Goal: Task Accomplishment & Management: Manage account settings

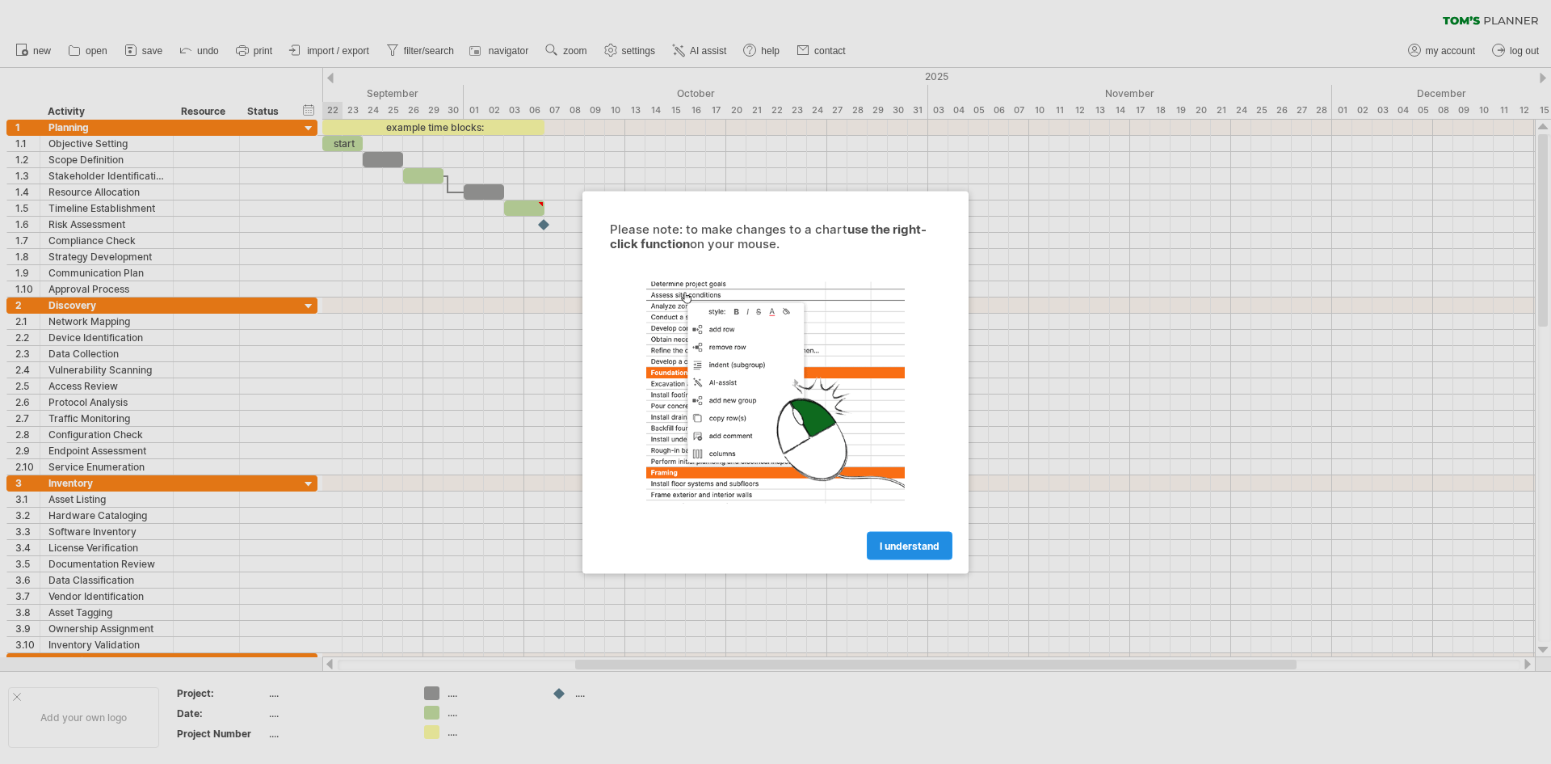
click at [920, 537] on link "I understand" at bounding box center [910, 545] width 86 height 28
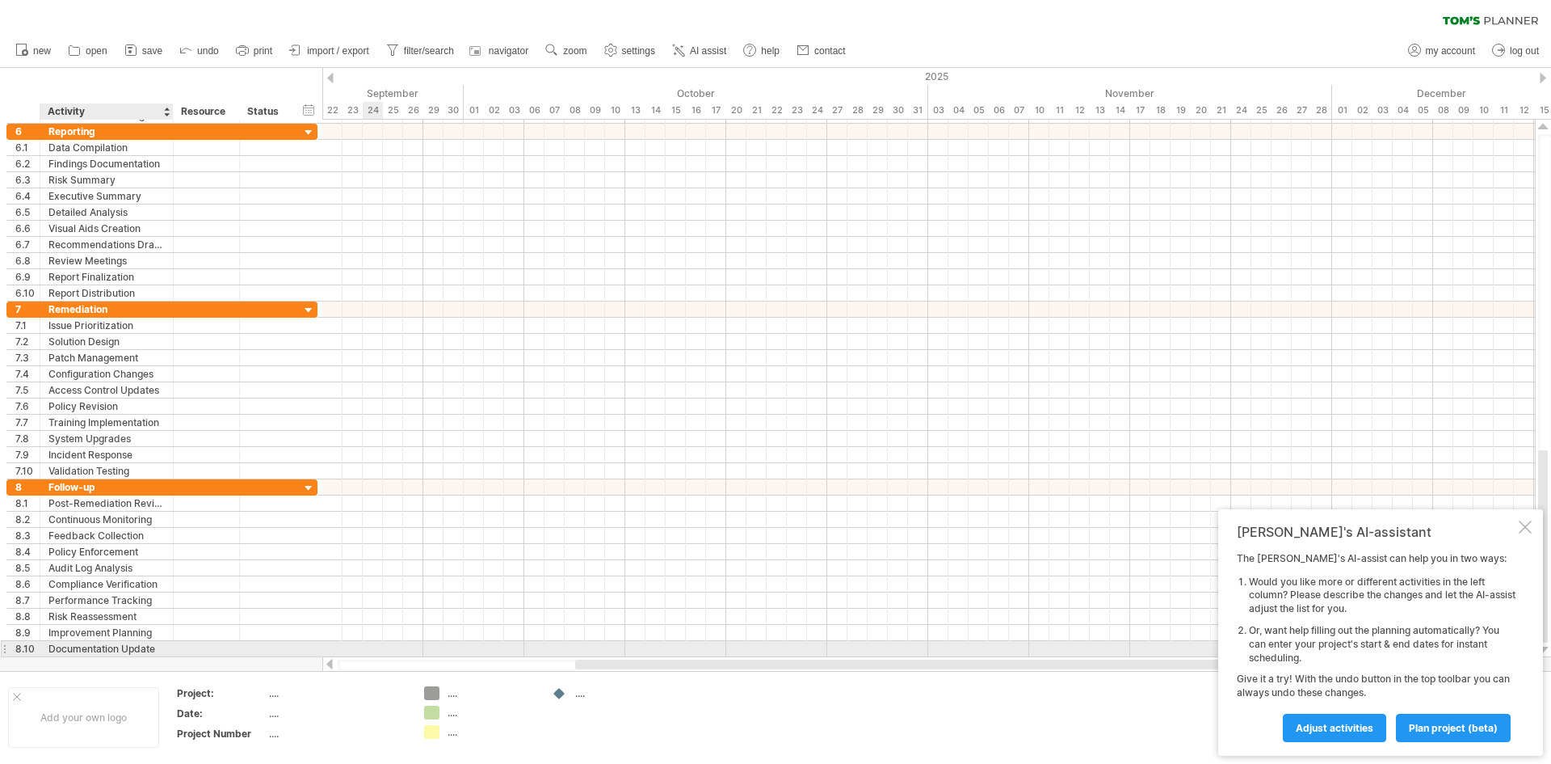
click at [61, 651] on div "Documentation Update" at bounding box center [106, 648] width 116 height 15
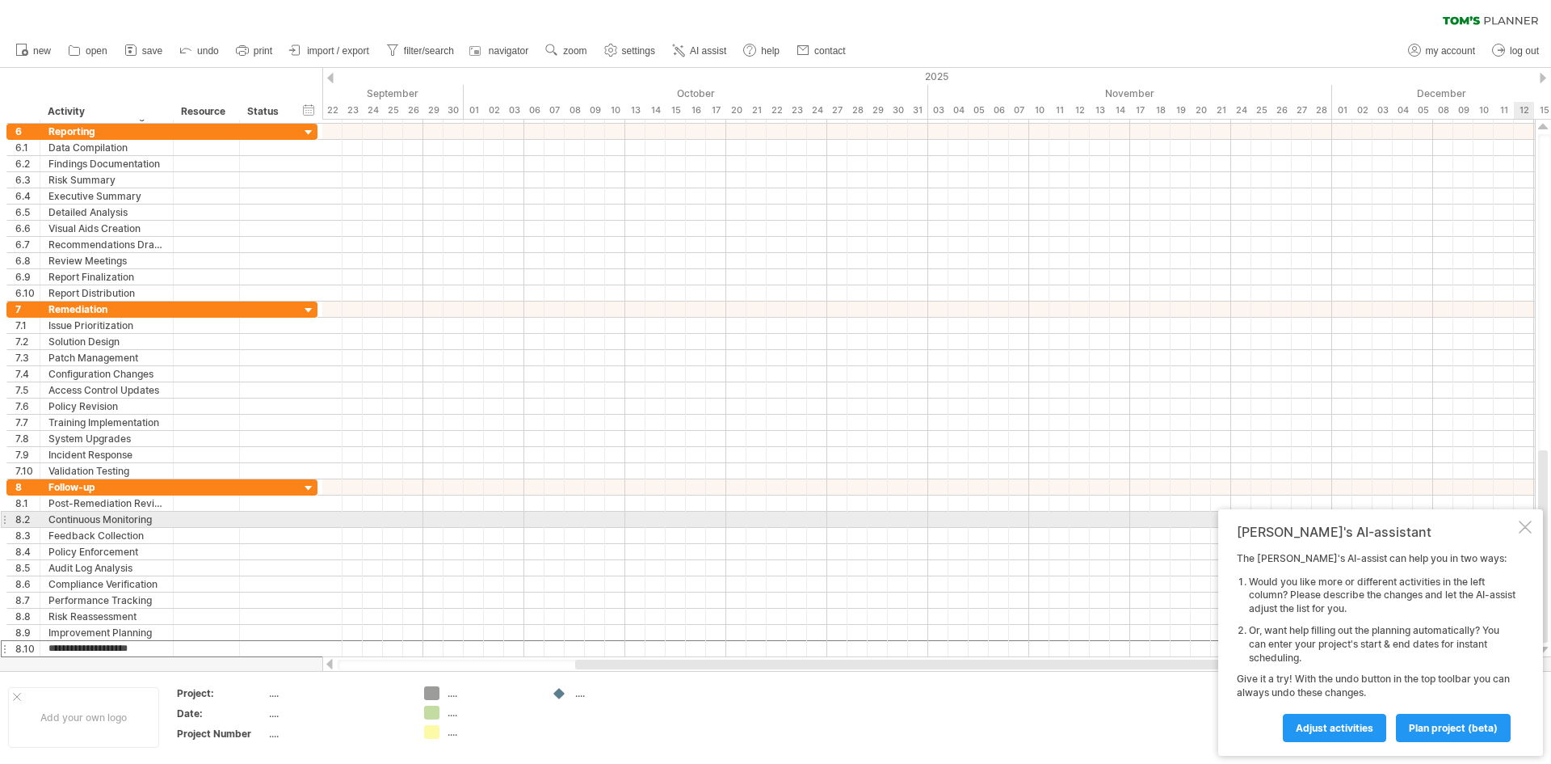
click at [1525, 519] on div "[PERSON_NAME]'s AI-assistant The [PERSON_NAME]'s AI-assist can help you in two …" at bounding box center [1381, 632] width 325 height 246
click at [1525, 523] on div at bounding box center [1525, 526] width 13 height 13
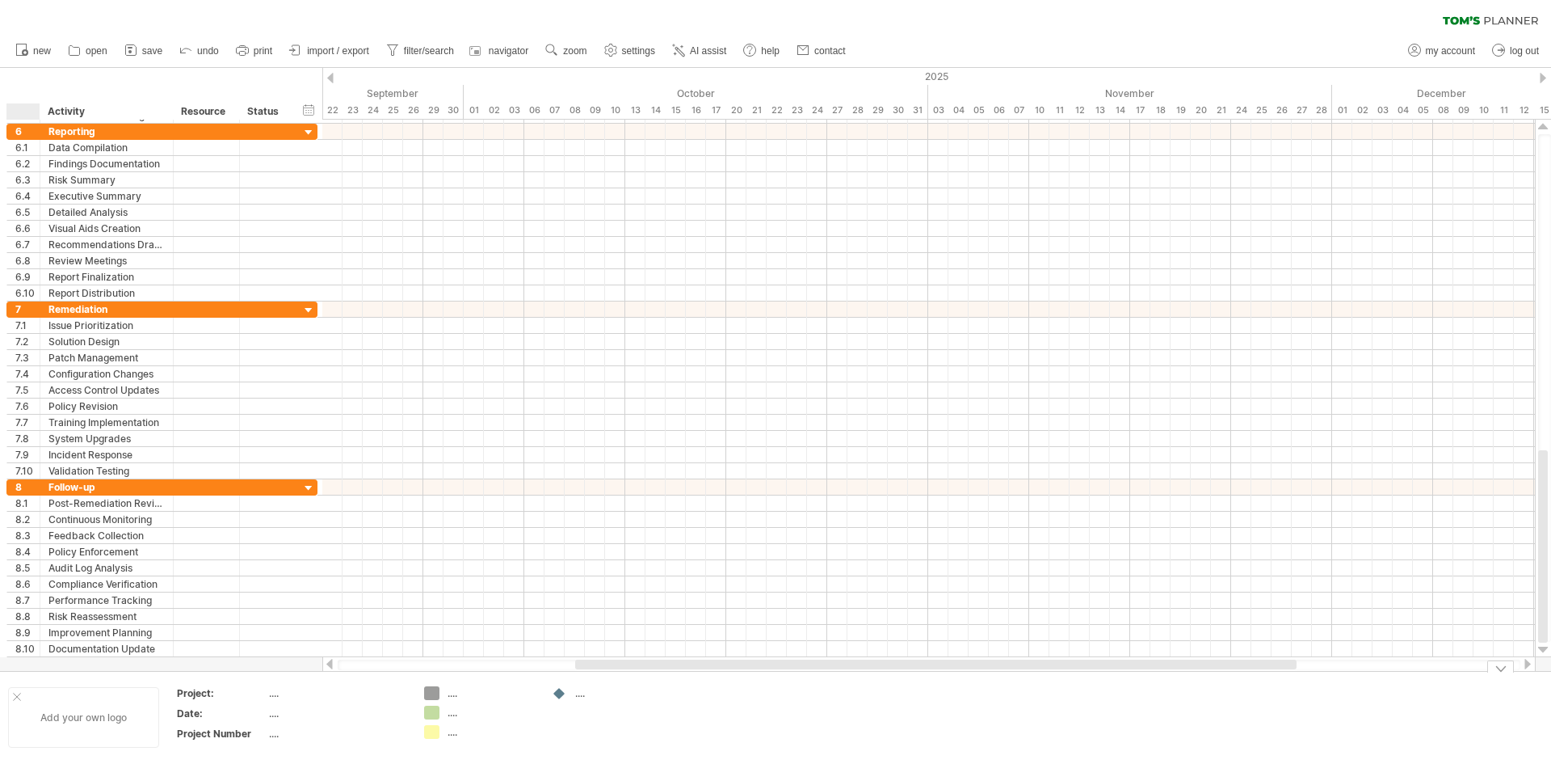
click at [20, 695] on div at bounding box center [17, 696] width 8 height 8
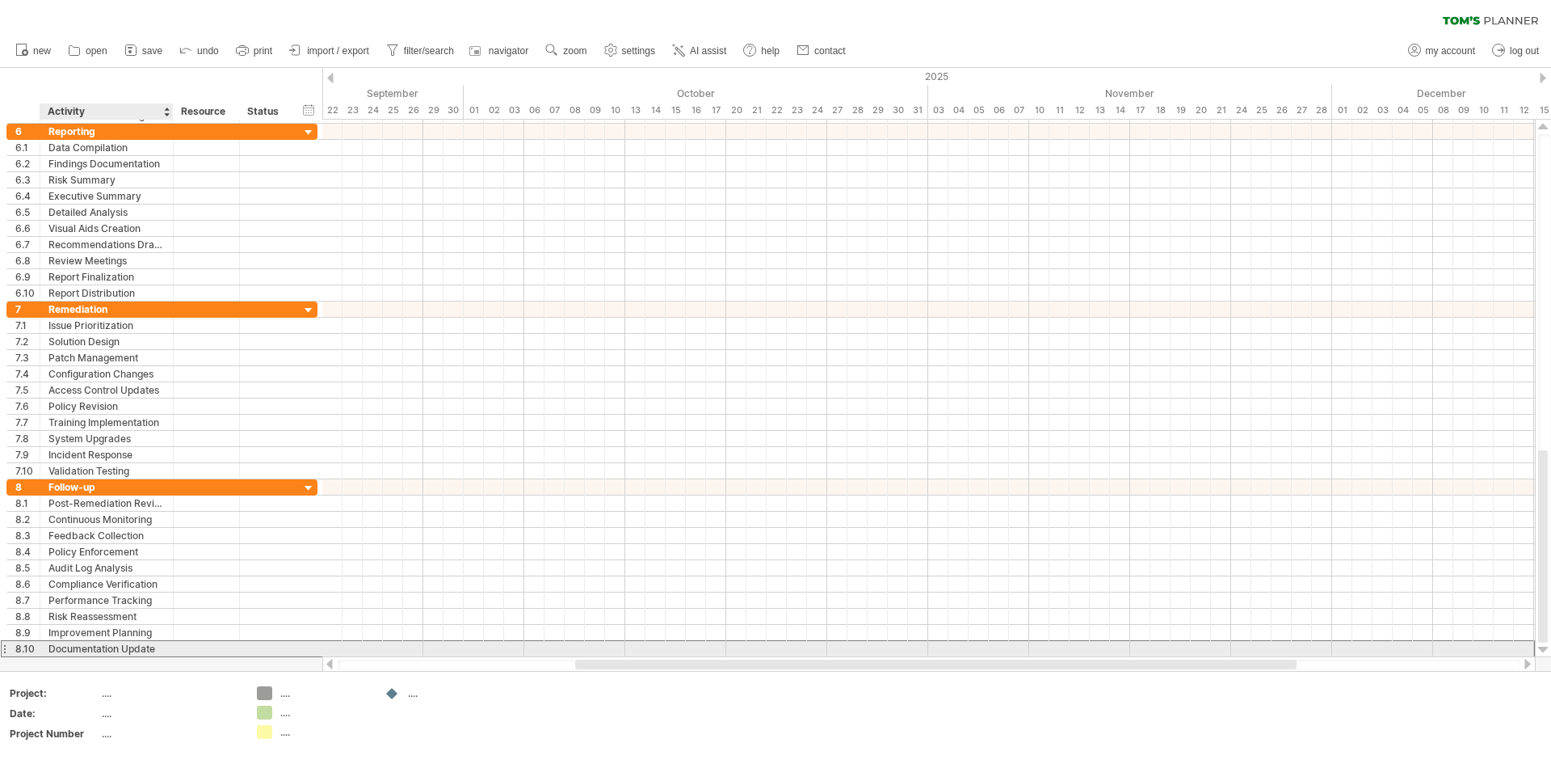
click at [52, 646] on div "Documentation Update" at bounding box center [106, 648] width 116 height 15
click at [27, 643] on div "8.10" at bounding box center [27, 648] width 24 height 15
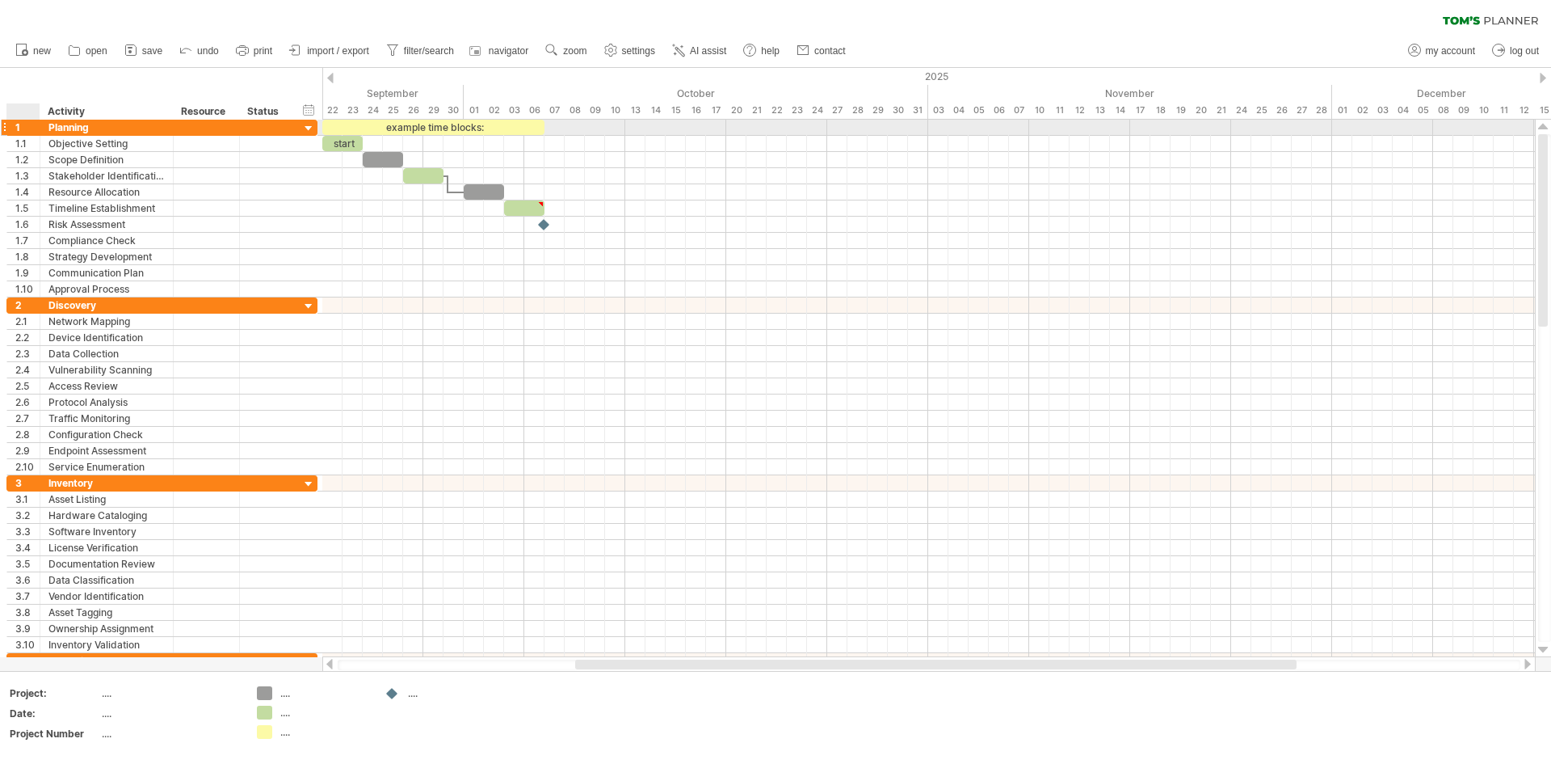
click at [19, 126] on div "1" at bounding box center [27, 127] width 24 height 15
click at [346, 43] on link "import / export" at bounding box center [329, 50] width 89 height 21
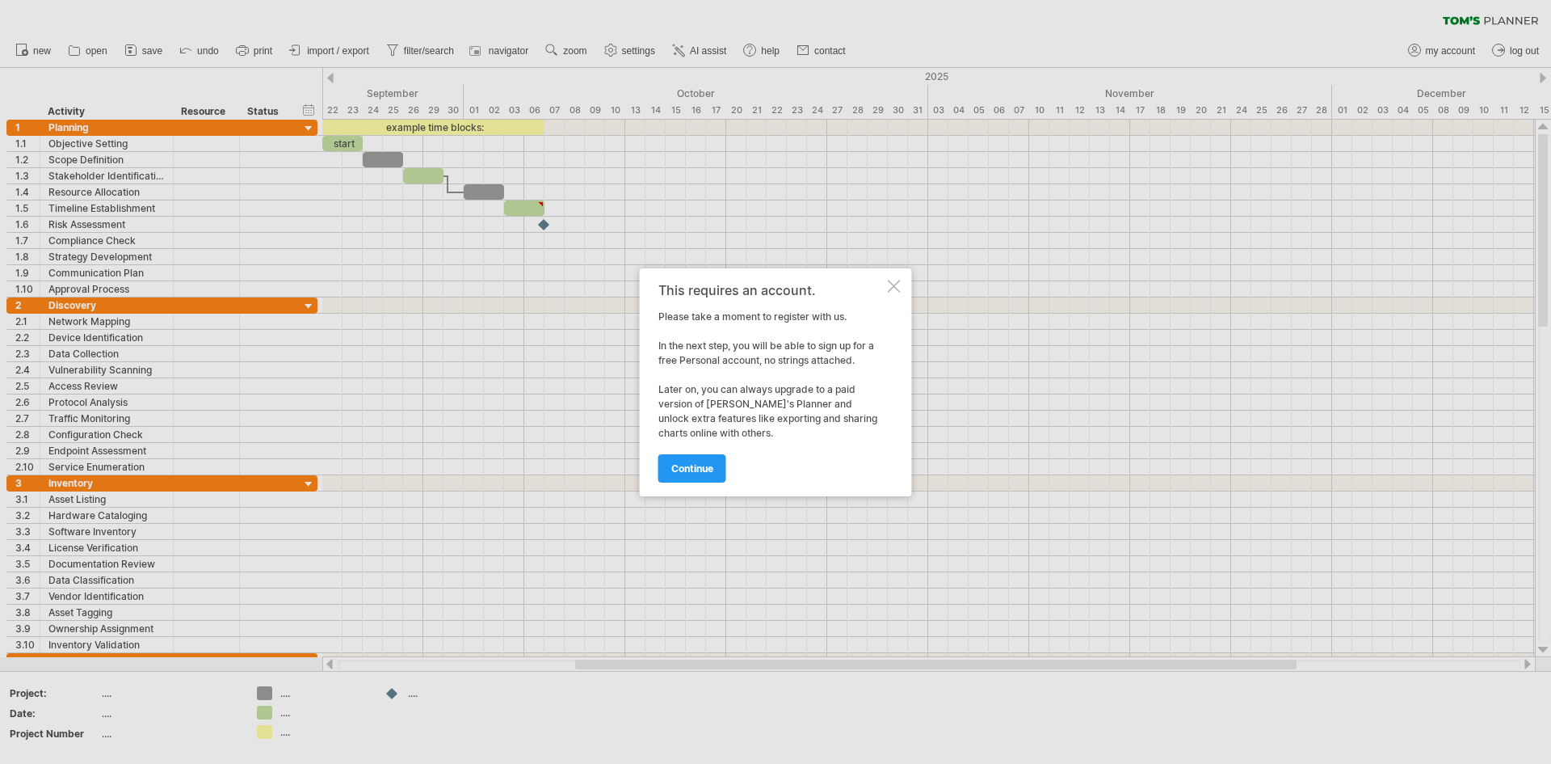
click at [899, 284] on div at bounding box center [894, 286] width 13 height 13
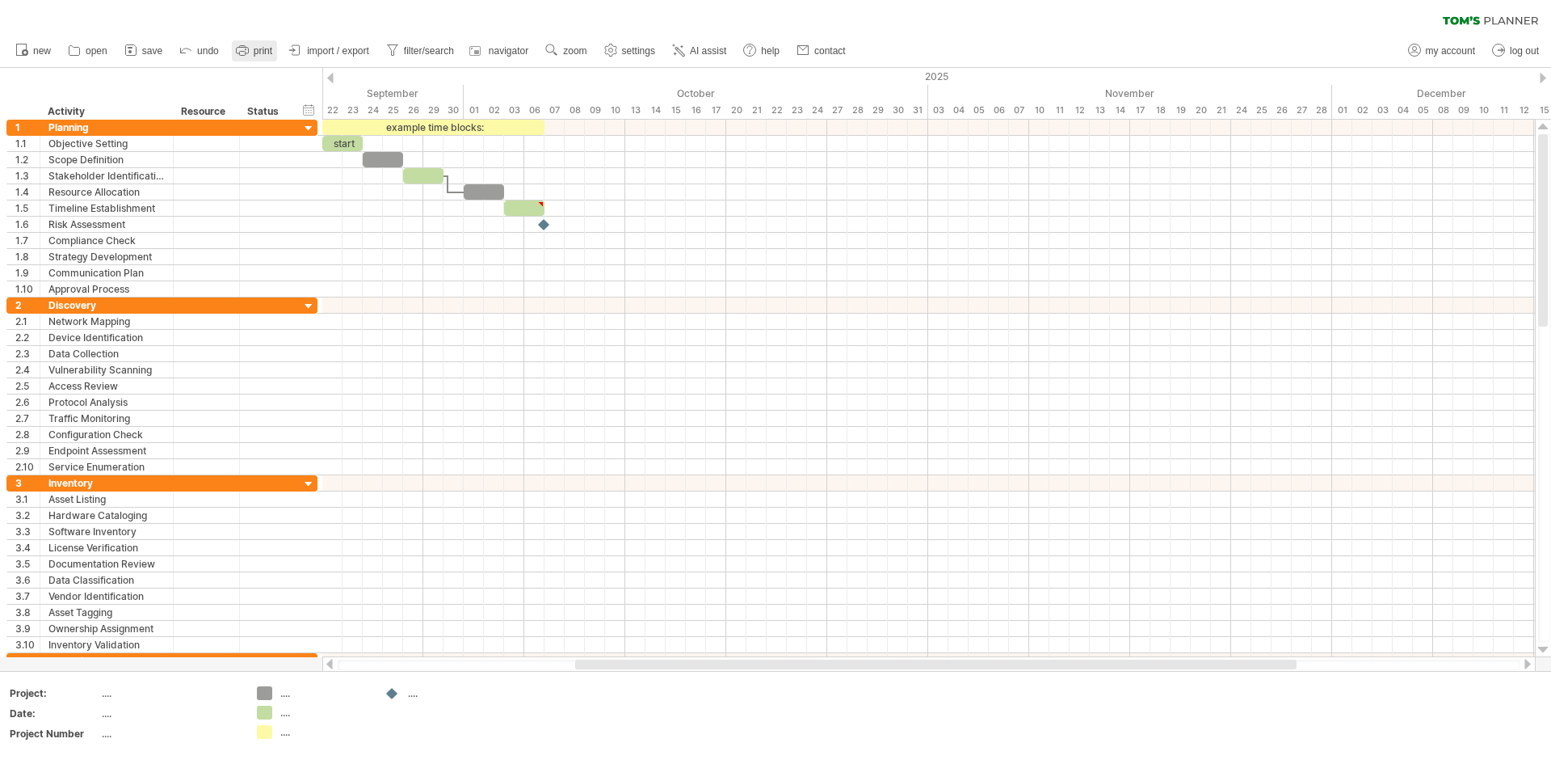
click at [277, 52] on link "print" at bounding box center [254, 50] width 45 height 21
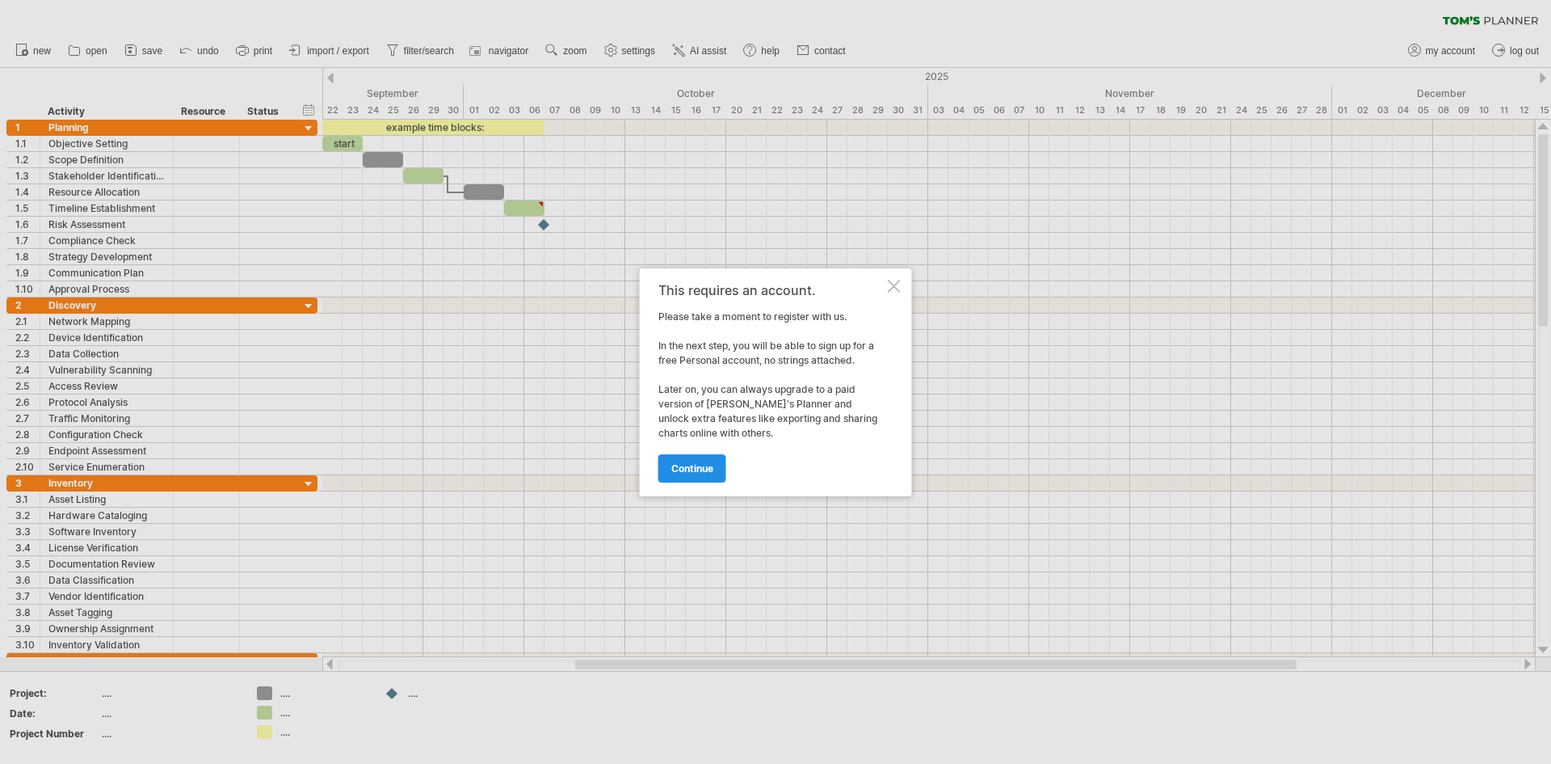
click at [672, 473] on span "continue" at bounding box center [692, 468] width 42 height 12
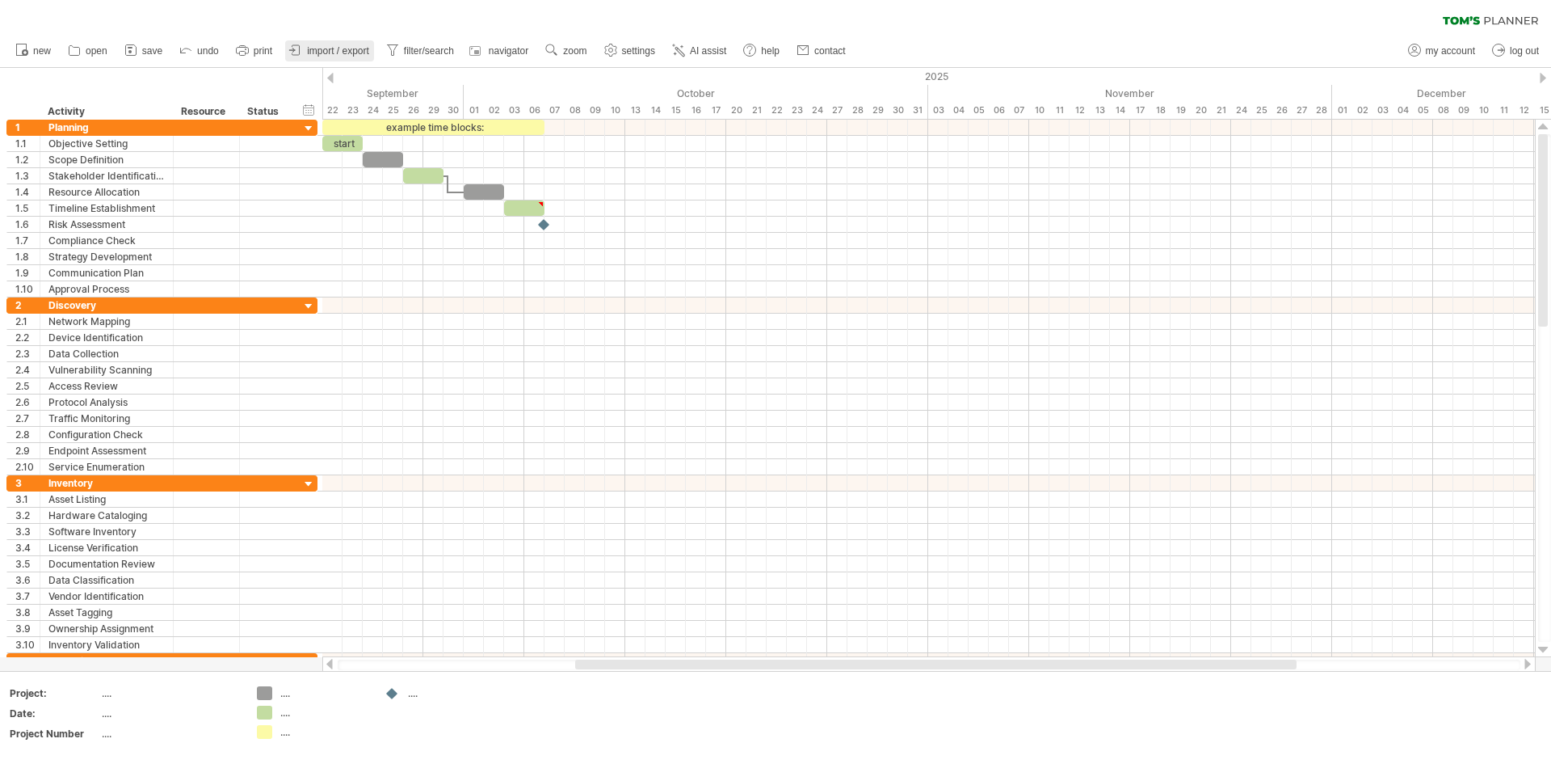
click at [309, 55] on span "import / export" at bounding box center [338, 50] width 62 height 11
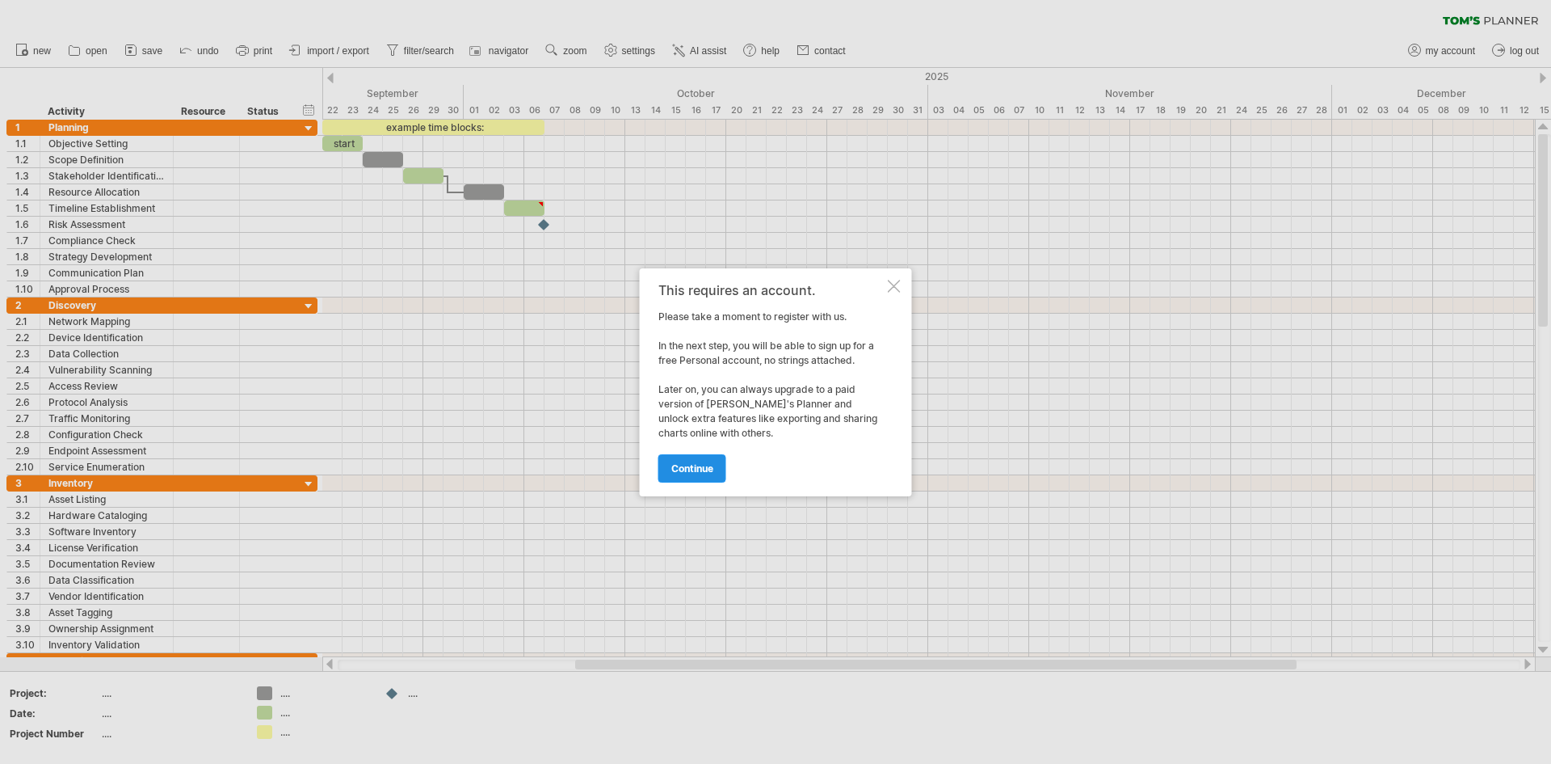
click at [687, 471] on span "continue" at bounding box center [692, 468] width 42 height 12
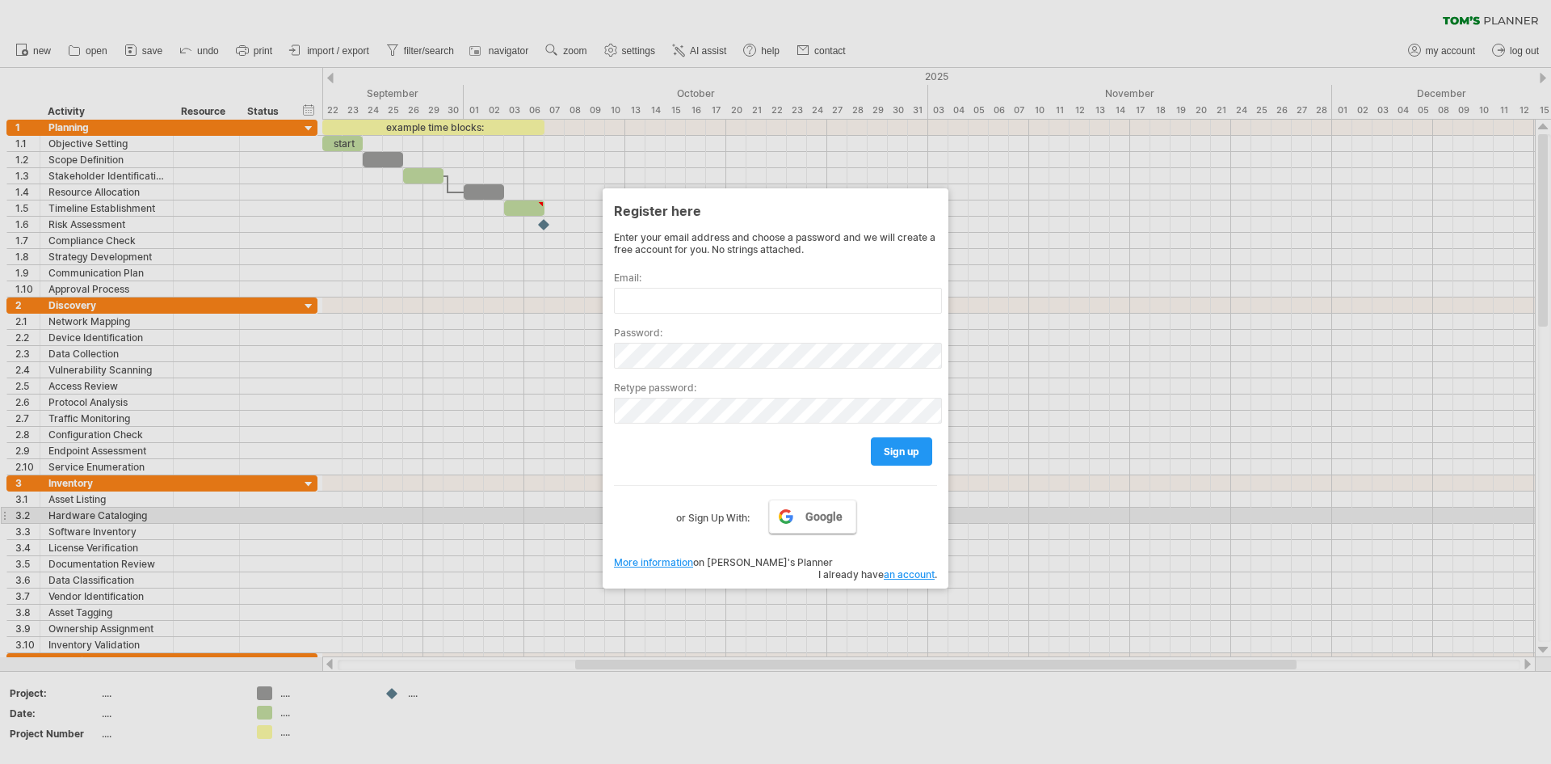
click at [825, 511] on span "Google" at bounding box center [824, 516] width 37 height 13
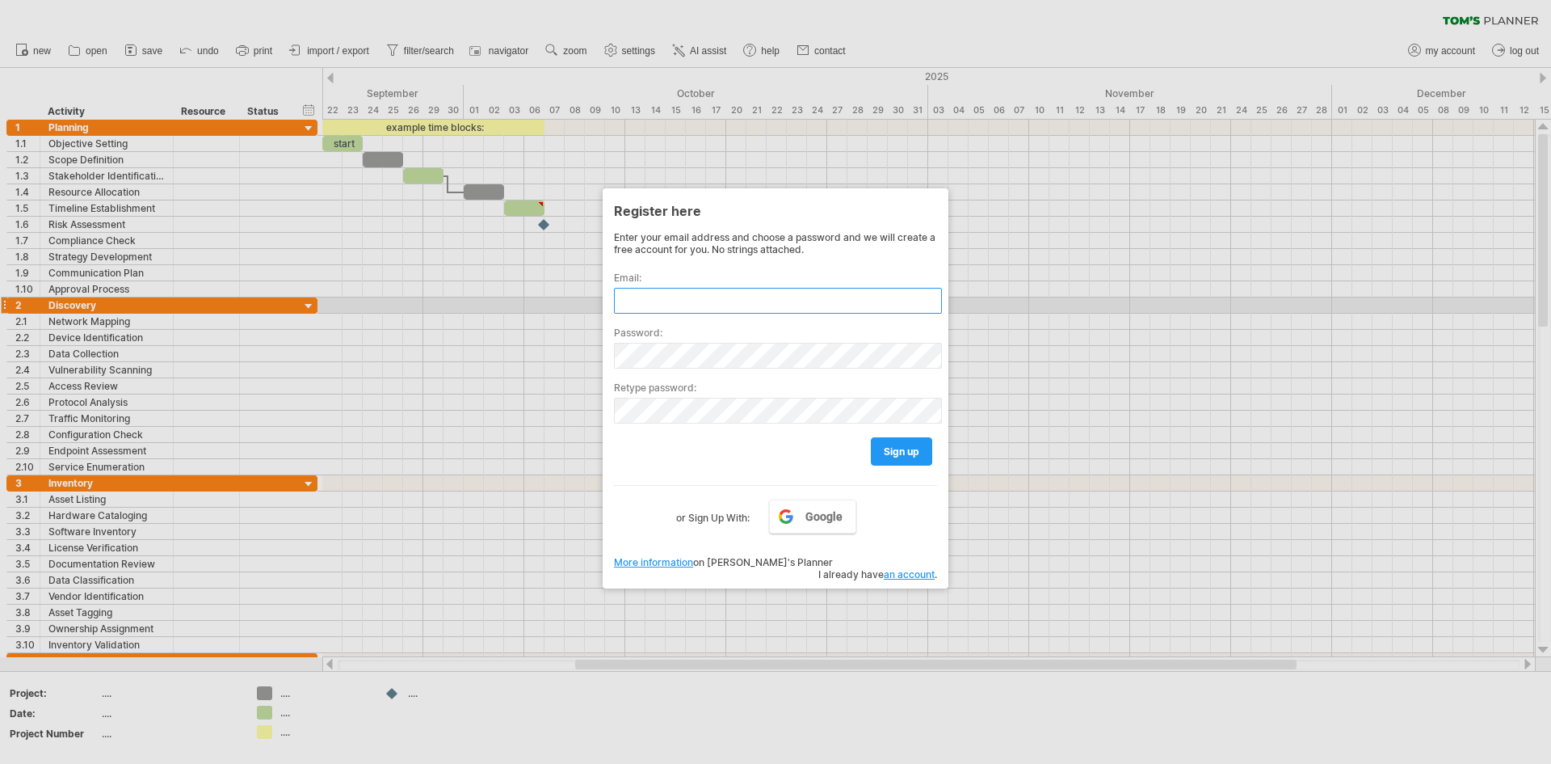
click at [789, 298] on input "text" at bounding box center [778, 301] width 328 height 26
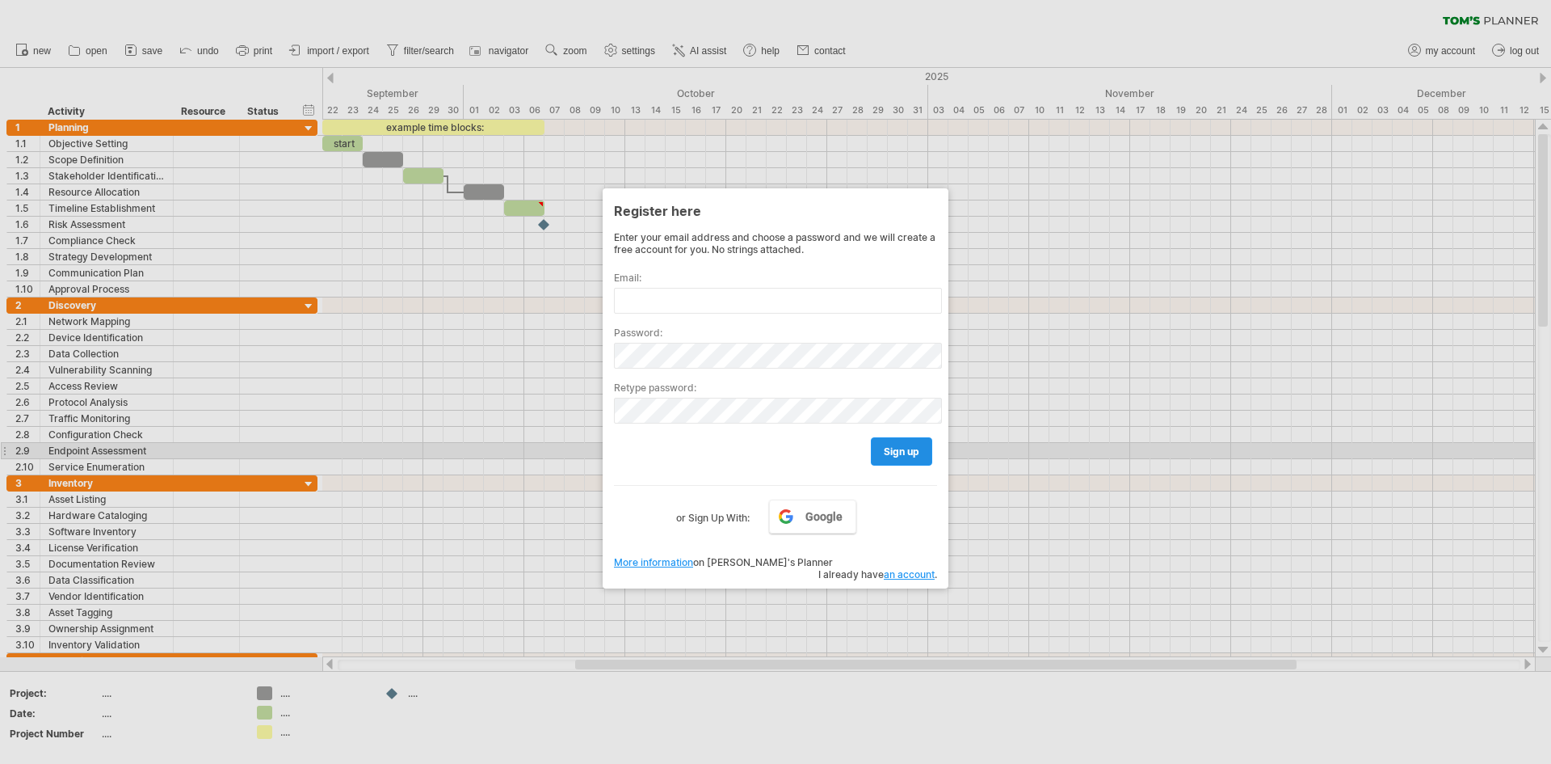
click at [880, 449] on link "sign up" at bounding box center [901, 451] width 61 height 28
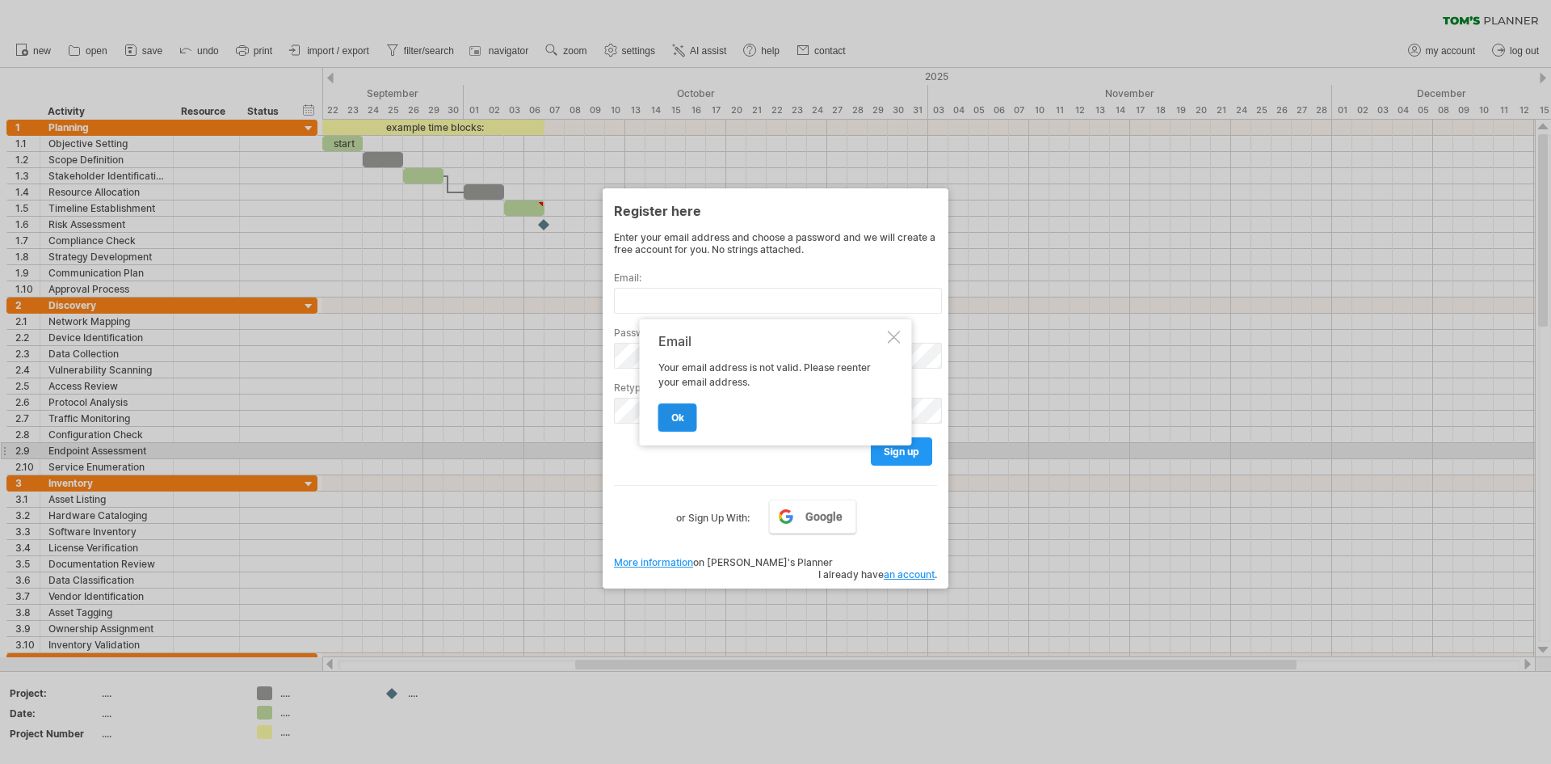
click at [684, 415] on span "ok" at bounding box center [677, 417] width 13 height 12
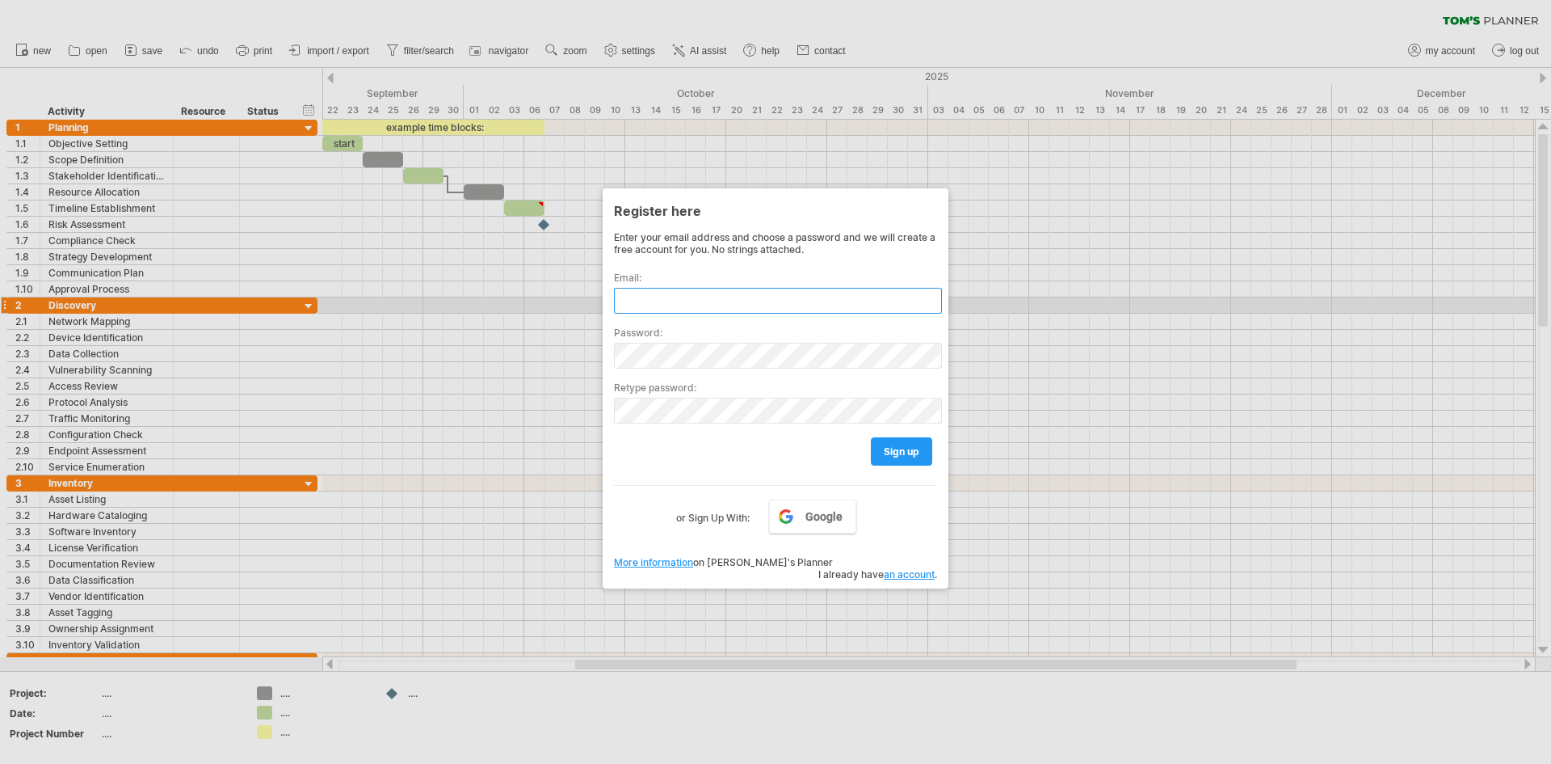
click at [678, 308] on input "text" at bounding box center [778, 301] width 328 height 26
type input "**********"
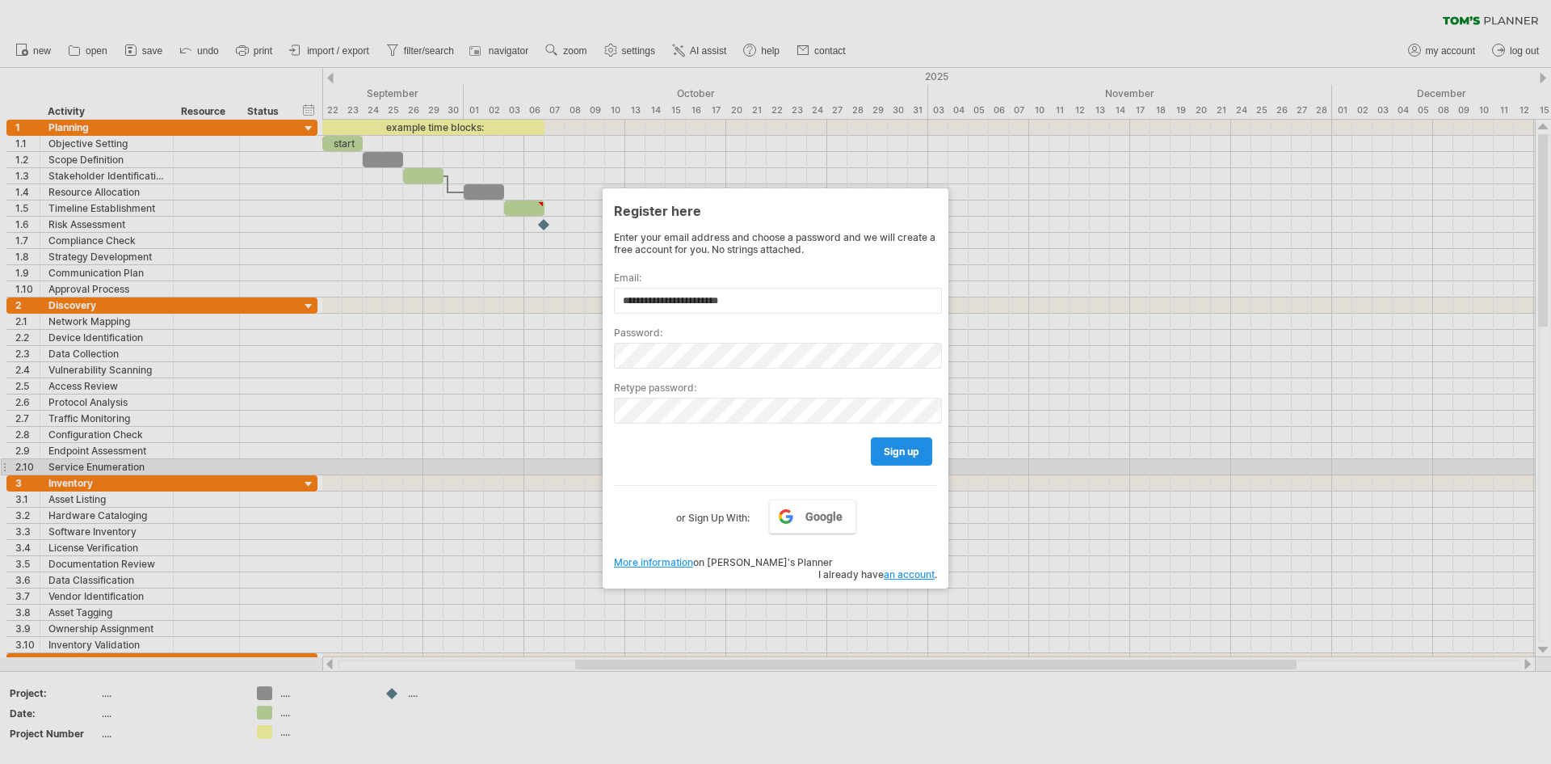
click at [893, 456] on span "sign up" at bounding box center [902, 451] width 36 height 12
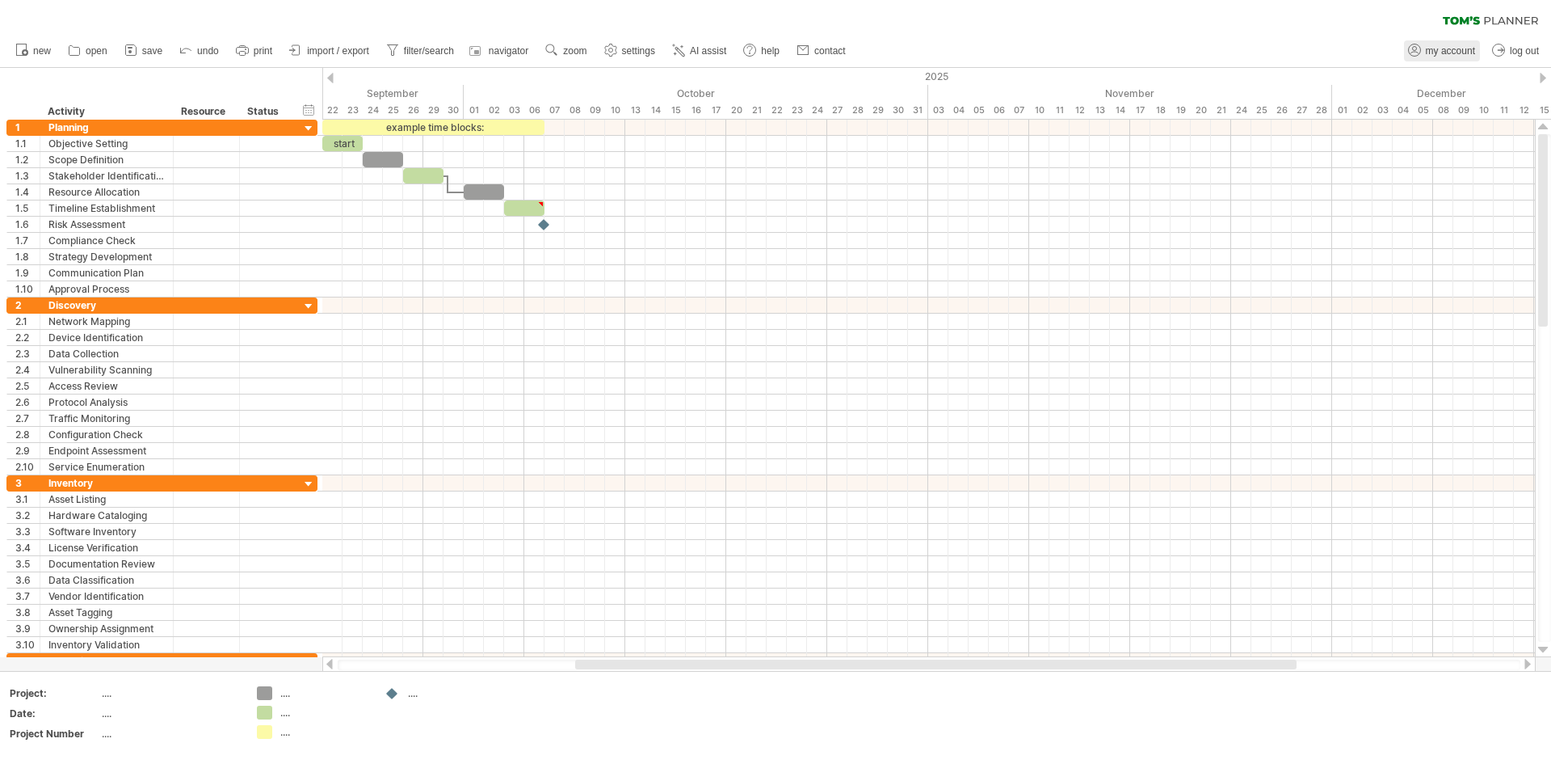
click at [1464, 61] on link "my account" at bounding box center [1442, 50] width 76 height 21
type input "**********"
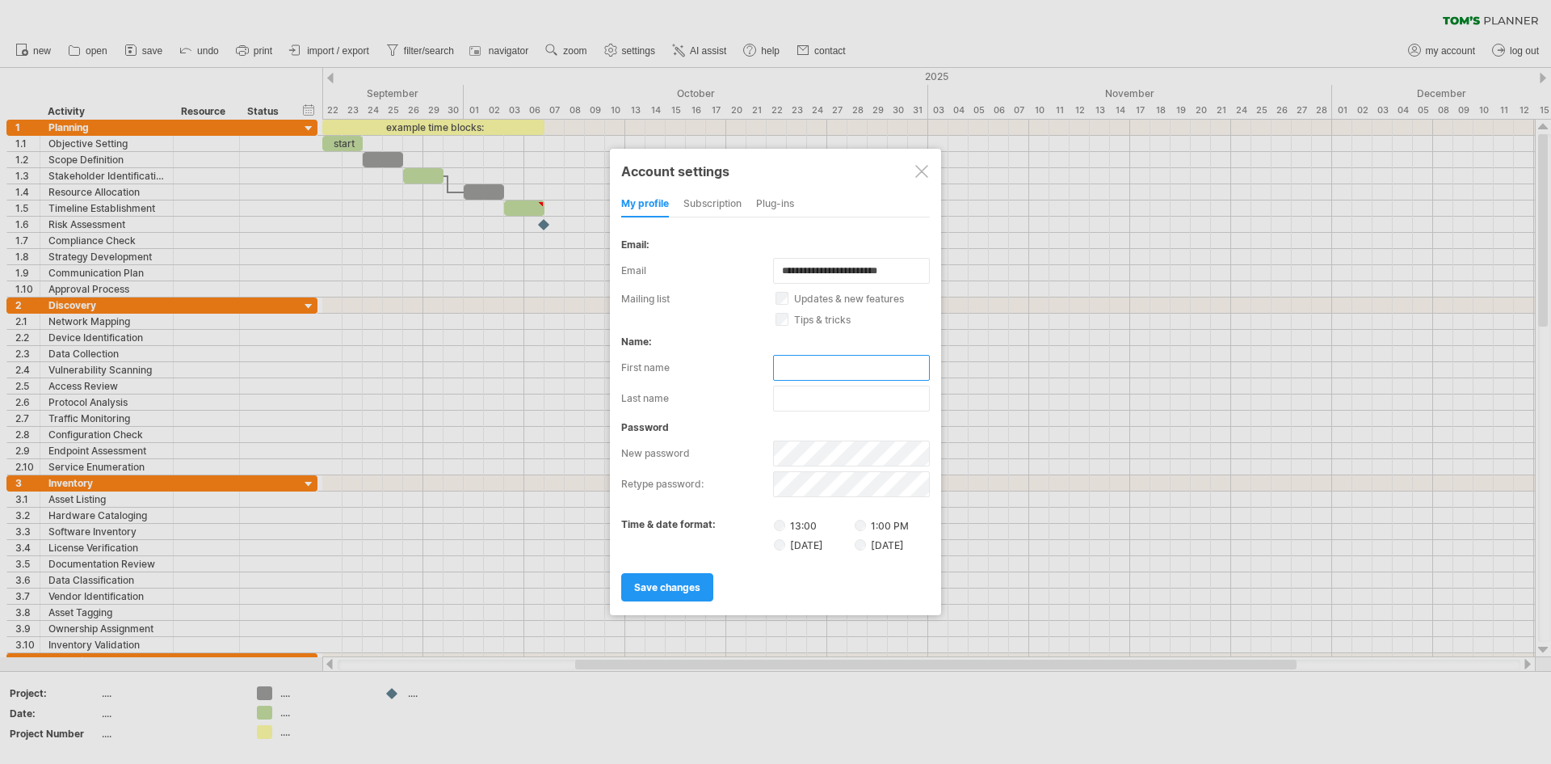
click at [810, 374] on input "text" at bounding box center [851, 368] width 157 height 26
type input "****"
click at [689, 594] on link "save changes" at bounding box center [667, 587] width 92 height 28
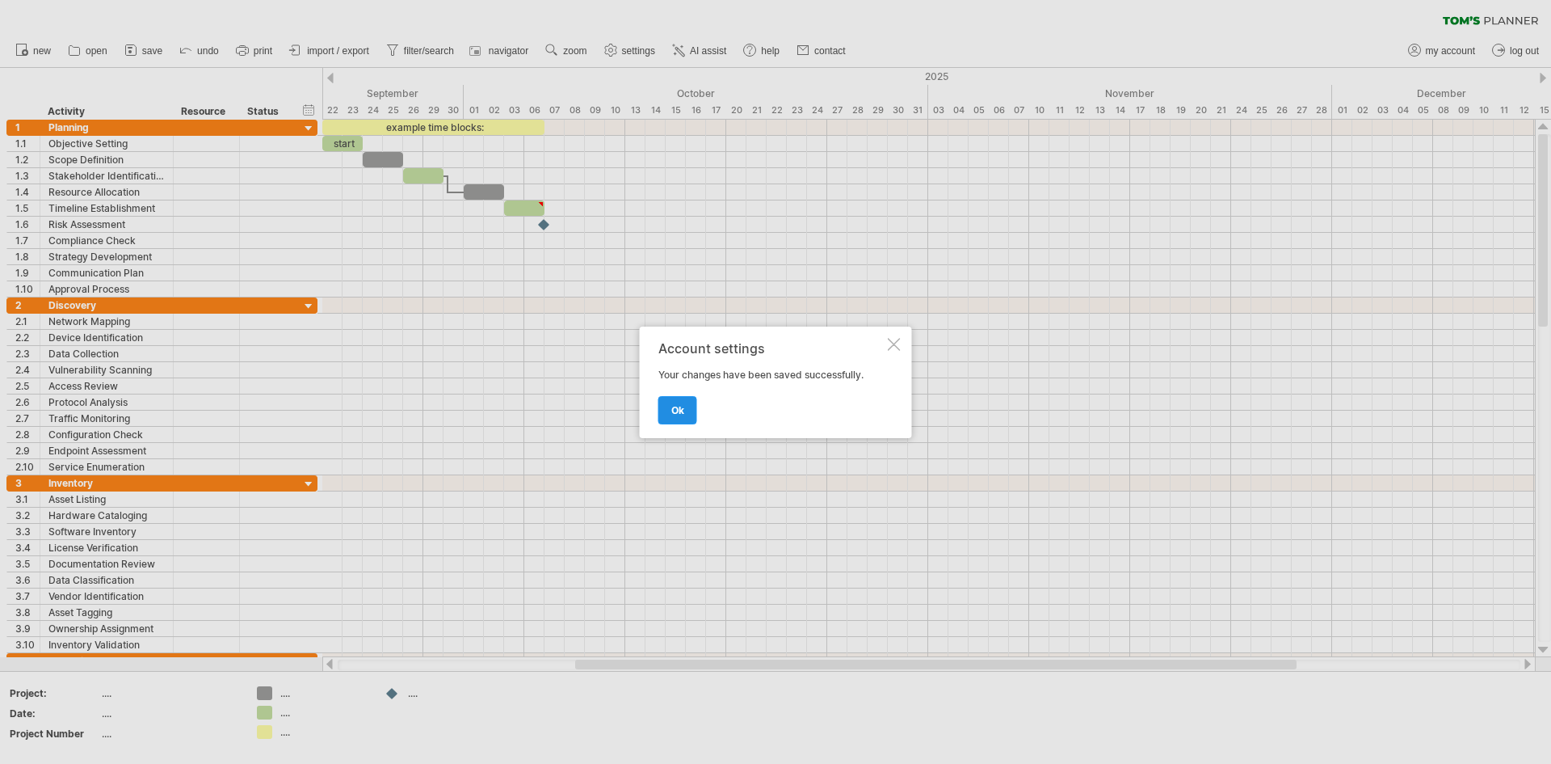
click at [667, 422] on link "ok" at bounding box center [678, 410] width 39 height 28
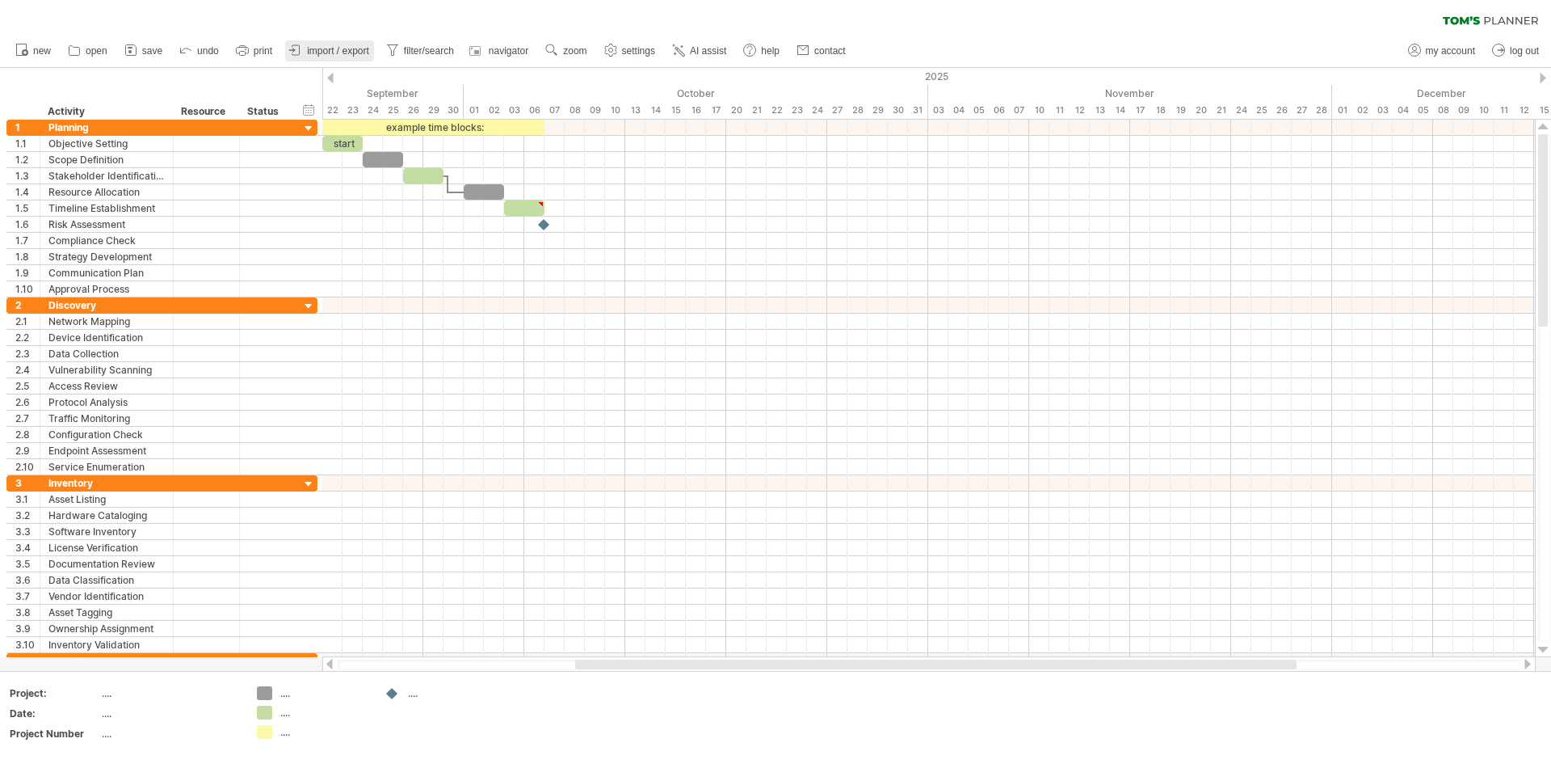
click at [358, 49] on span "import / export" at bounding box center [338, 50] width 62 height 11
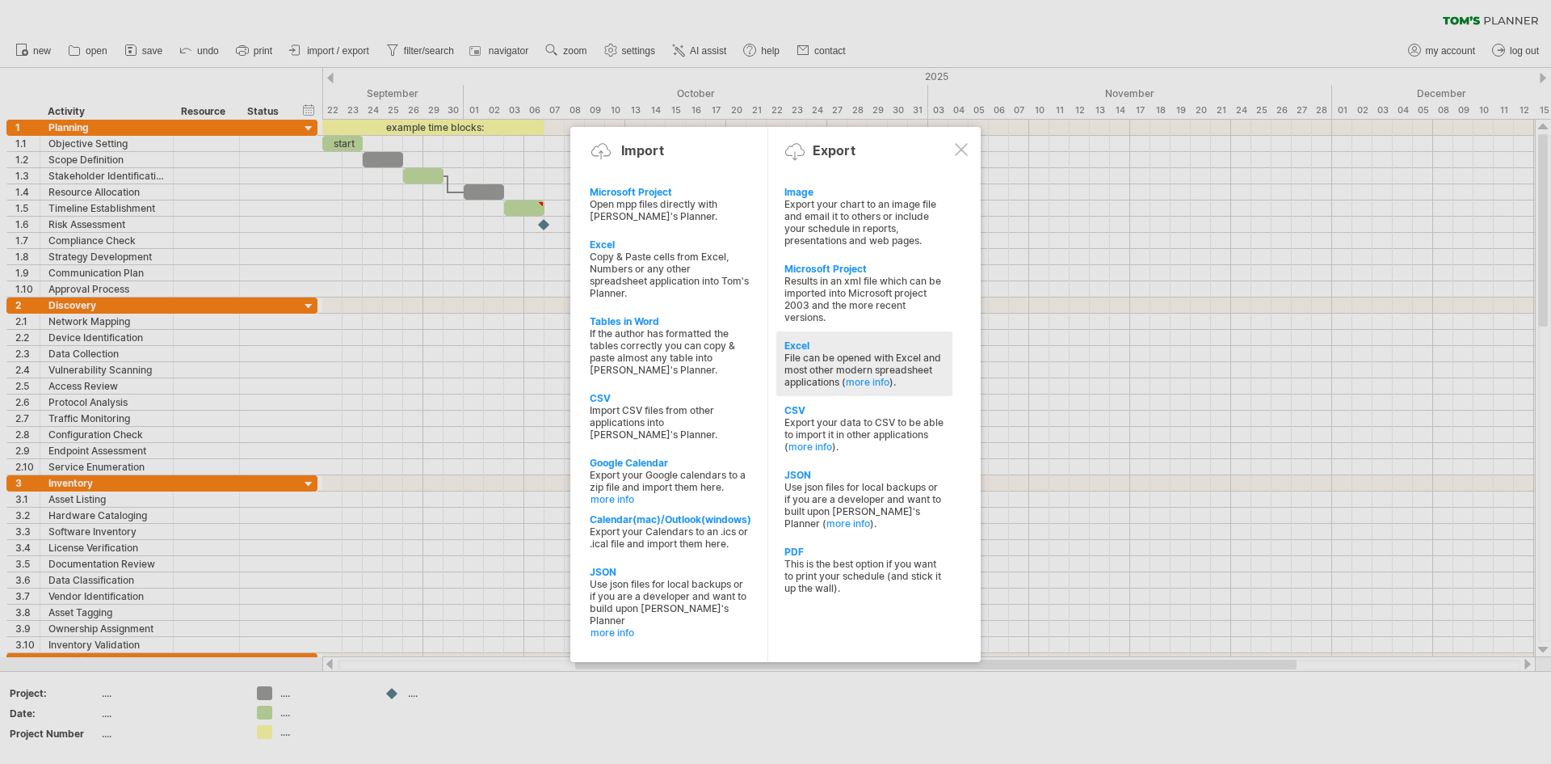
click at [801, 349] on div "Excel" at bounding box center [865, 345] width 160 height 12
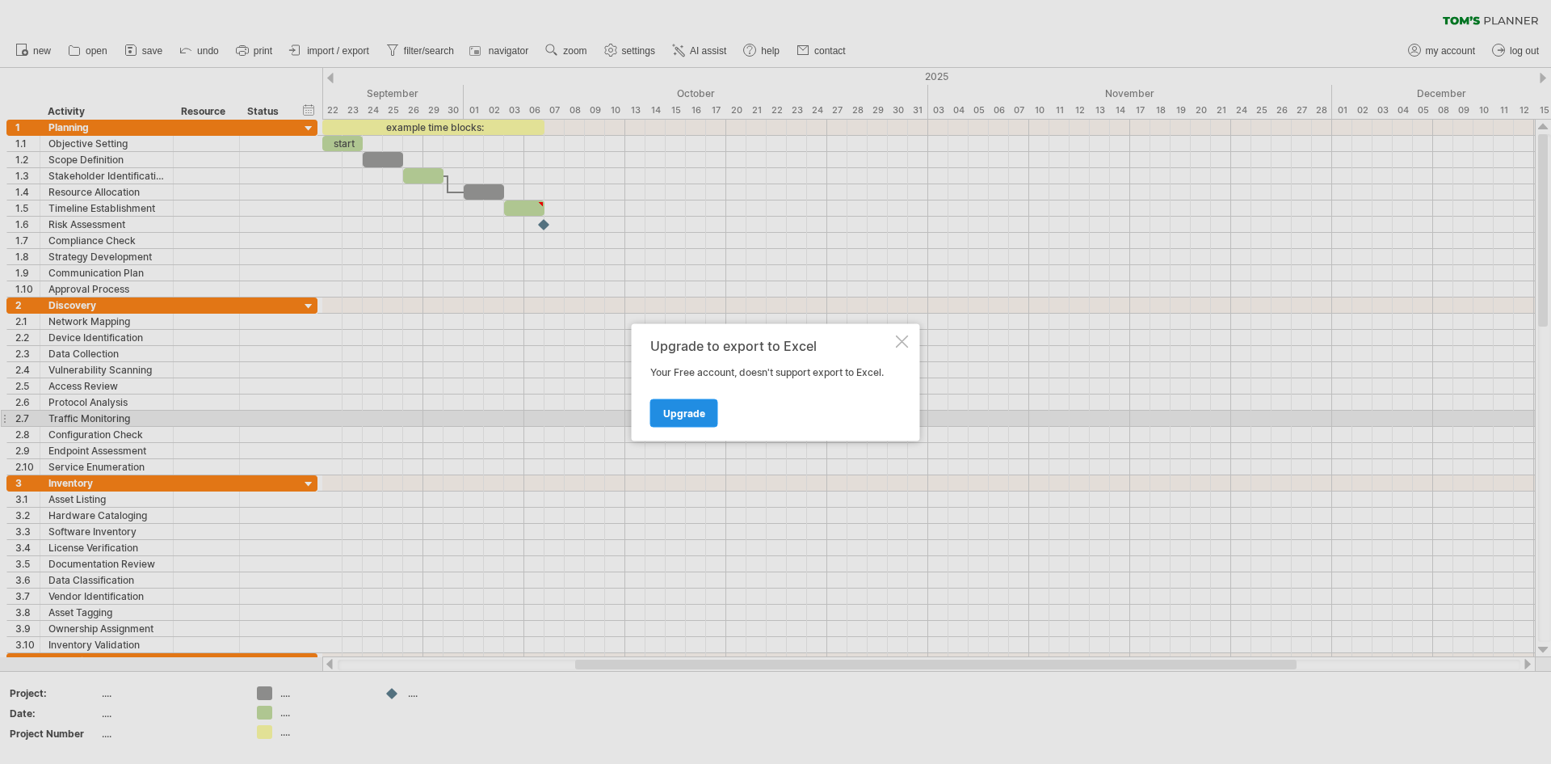
click at [681, 412] on span "Upgrade" at bounding box center [684, 412] width 42 height 12
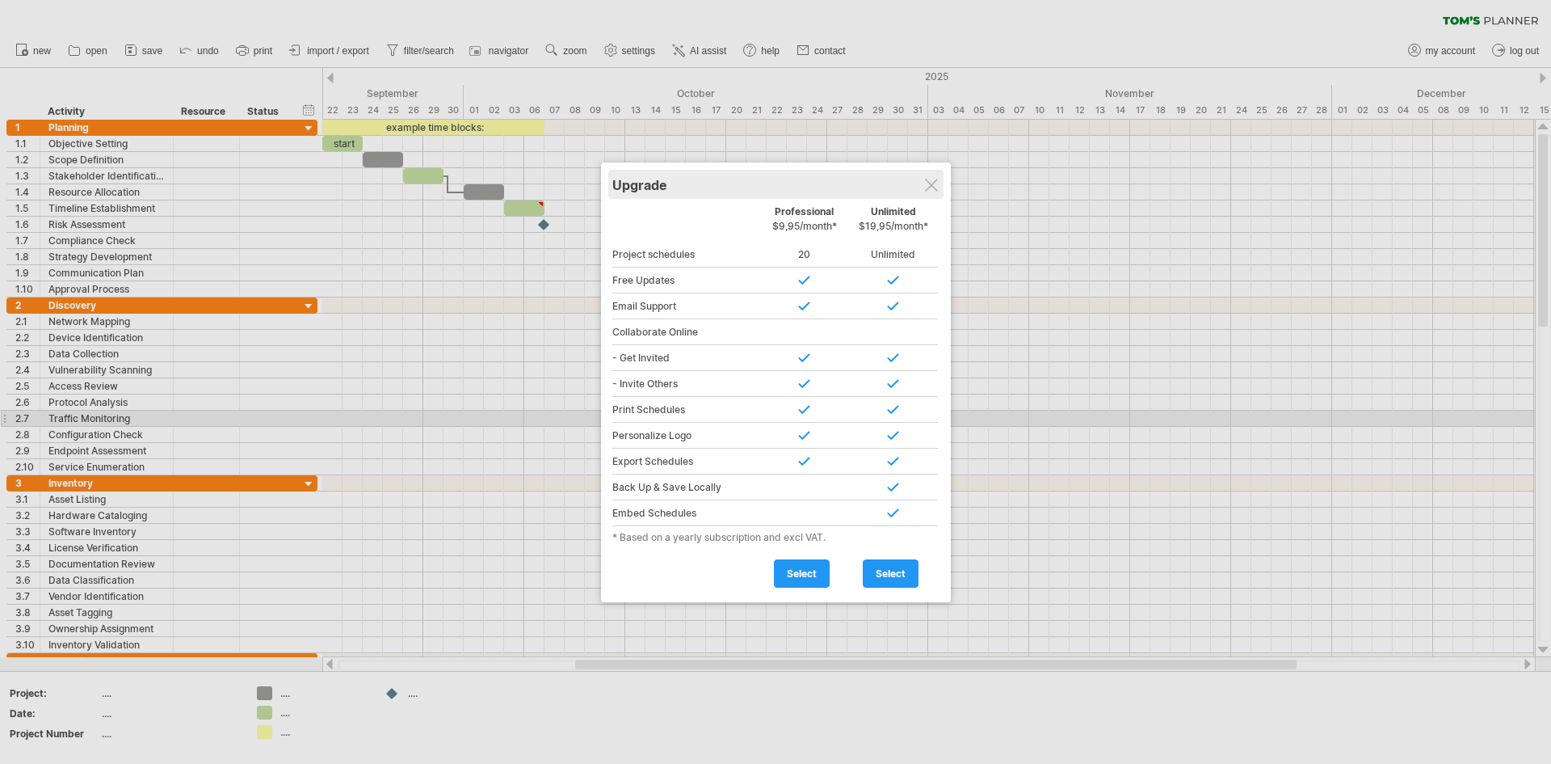
click at [939, 177] on div "Upgrade" at bounding box center [775, 184] width 327 height 29
click at [932, 192] on div "Upgrade" at bounding box center [775, 184] width 327 height 29
click at [925, 181] on div at bounding box center [931, 185] width 13 height 13
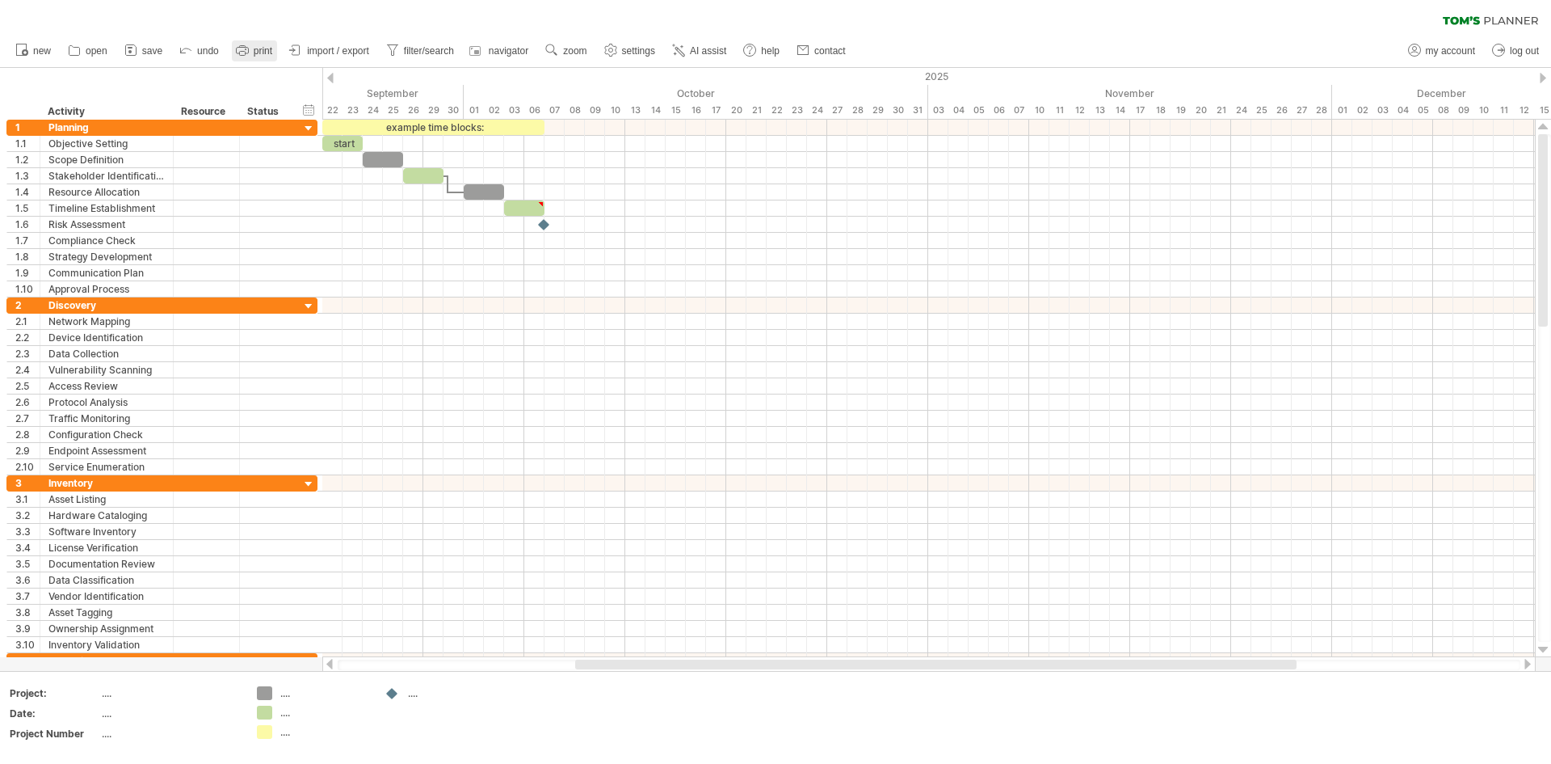
click at [258, 53] on span "print" at bounding box center [263, 50] width 19 height 11
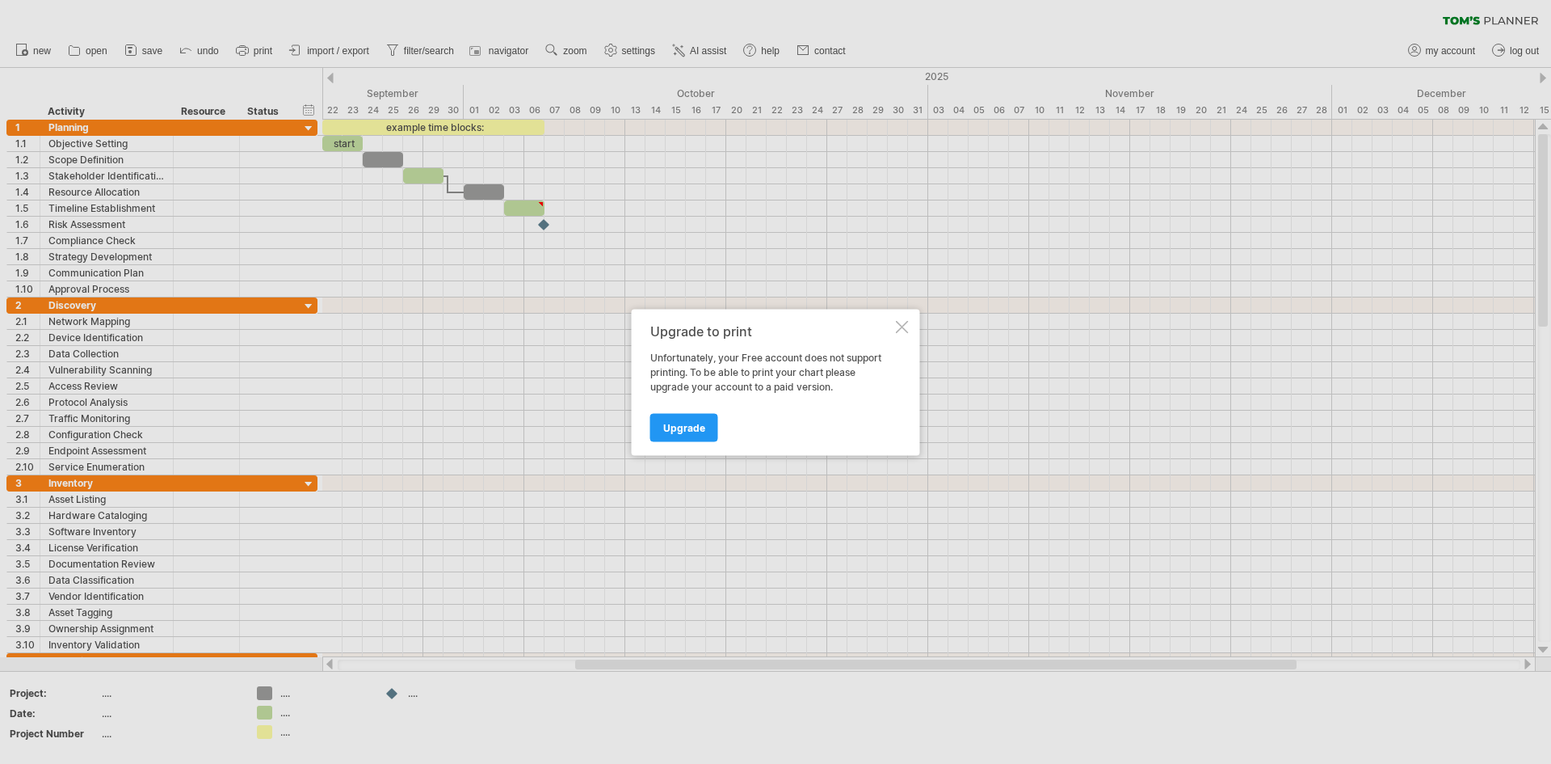
click at [901, 335] on div "Upgrade to print Unfortunately, your Free account does not support printing. To…" at bounding box center [776, 382] width 288 height 146
click at [903, 330] on div at bounding box center [902, 326] width 13 height 13
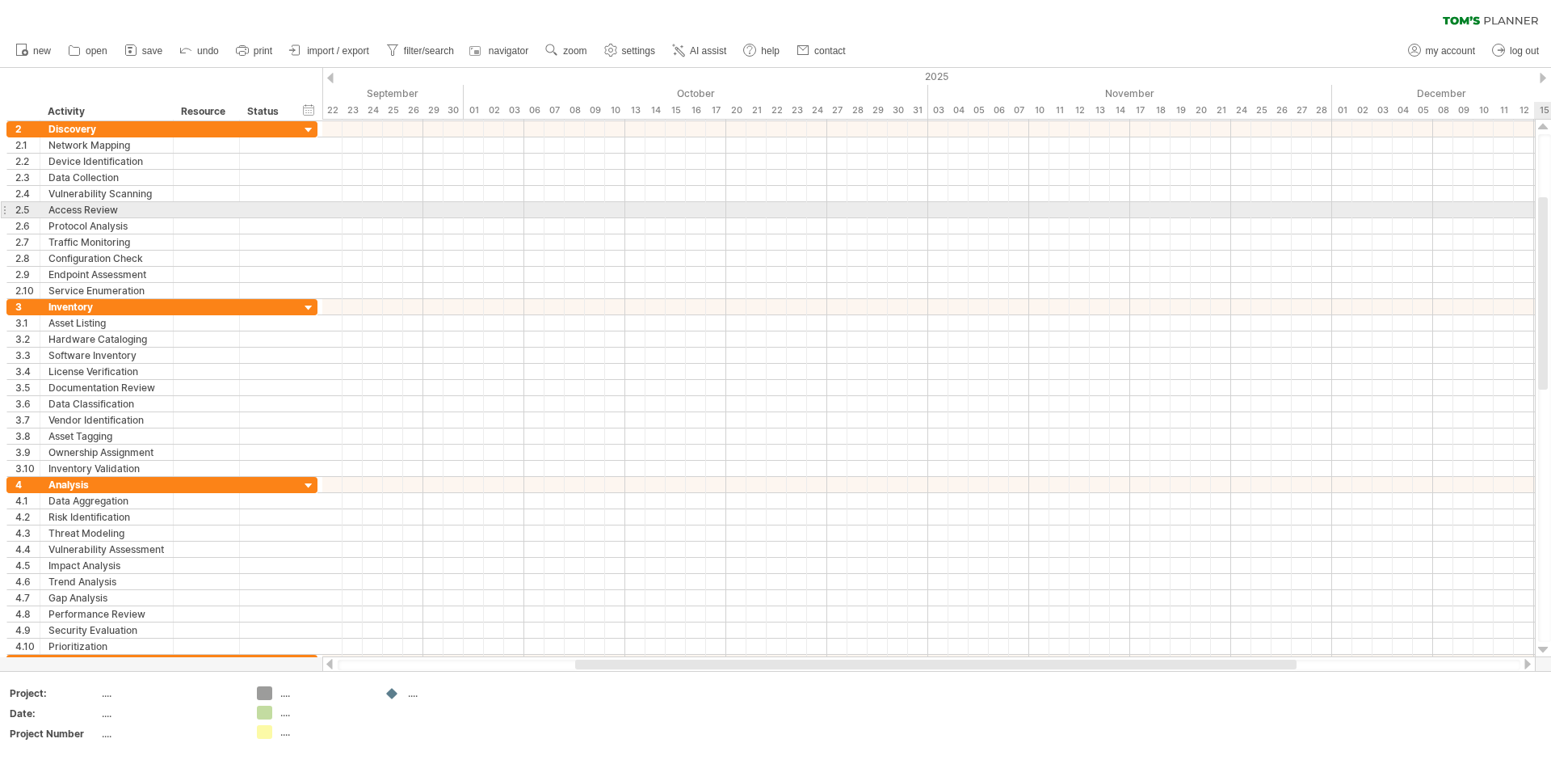
click at [1543, 212] on div at bounding box center [1544, 293] width 10 height 192
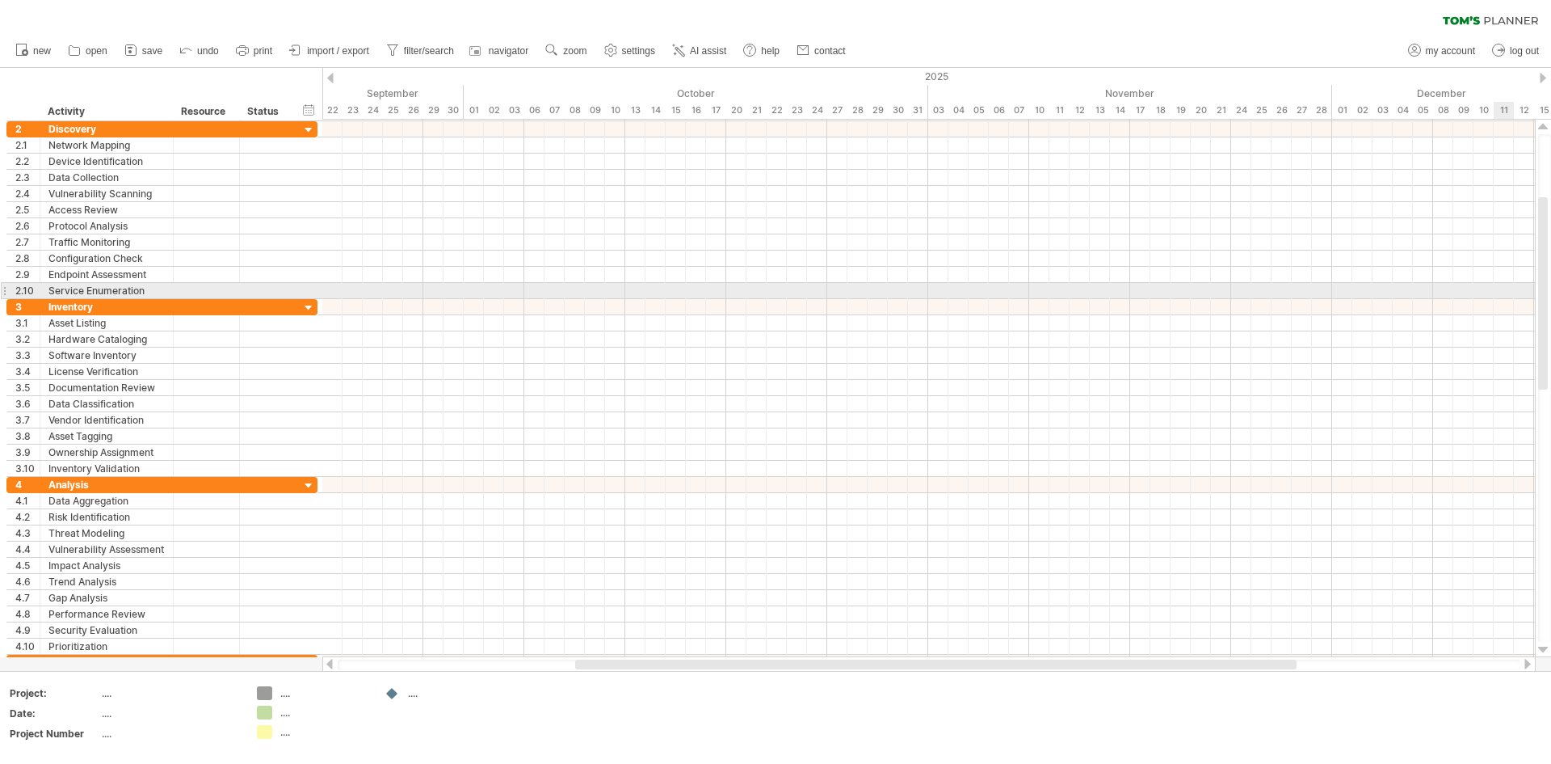
drag, startPoint x: 1543, startPoint y: 250, endPoint x: 1543, endPoint y: 285, distance: 35.6
click at [1543, 285] on div at bounding box center [1544, 293] width 10 height 192
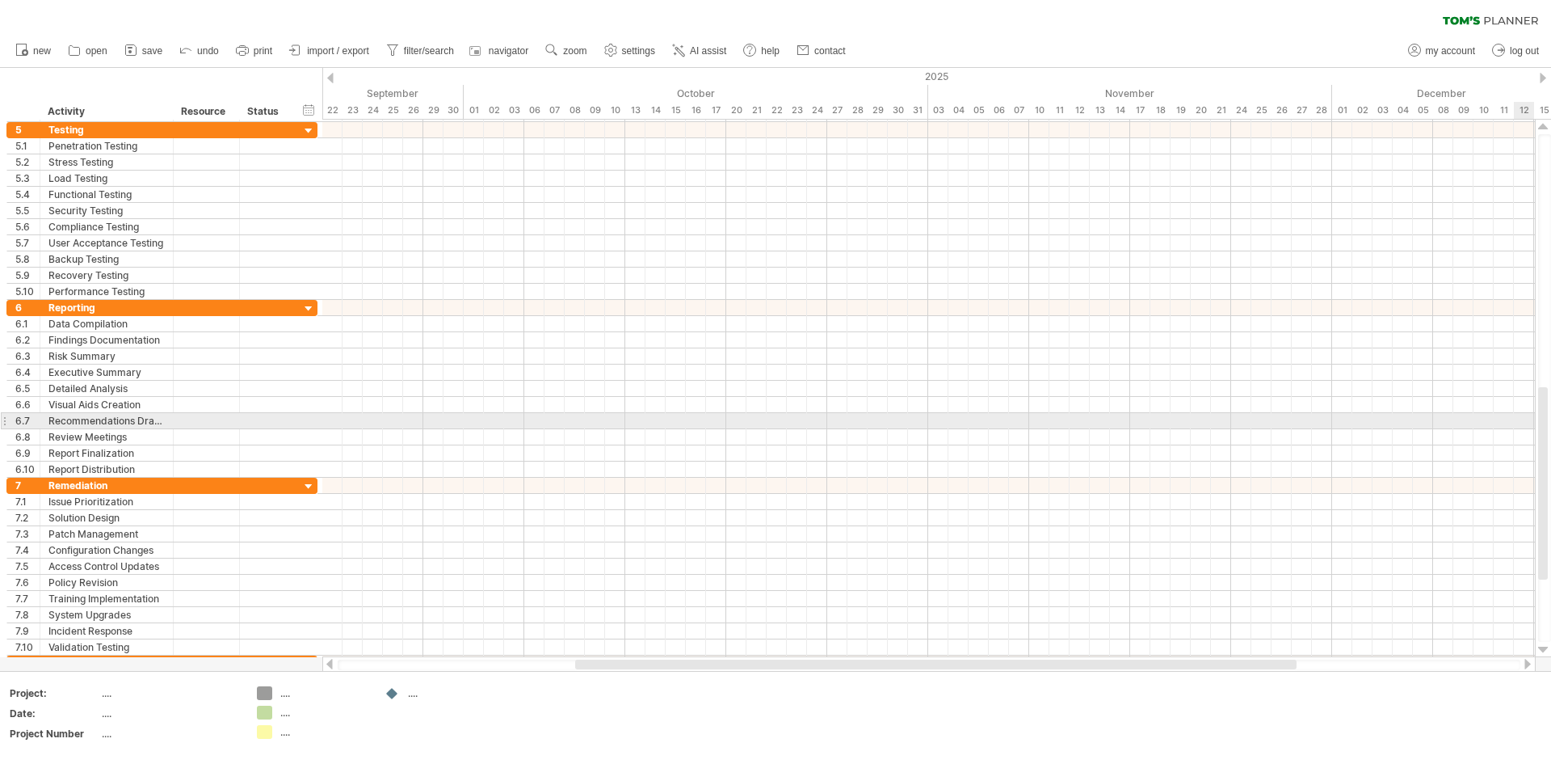
click at [1543, 422] on div at bounding box center [1544, 483] width 10 height 192
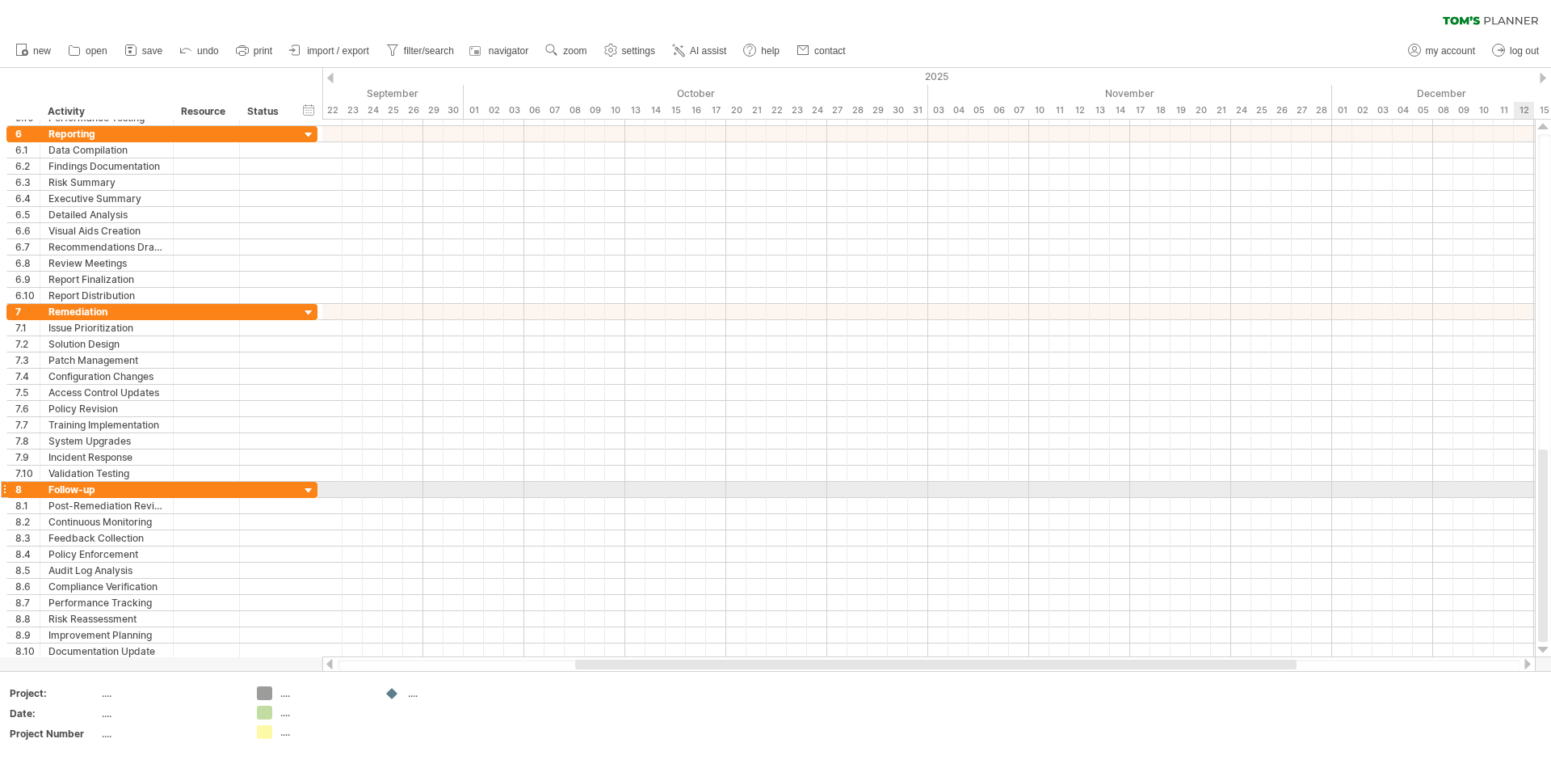
drag, startPoint x: 1544, startPoint y: 459, endPoint x: 1544, endPoint y: 488, distance: 29.1
click at [1544, 488] on div at bounding box center [1544, 545] width 10 height 192
